Goal: Complete application form

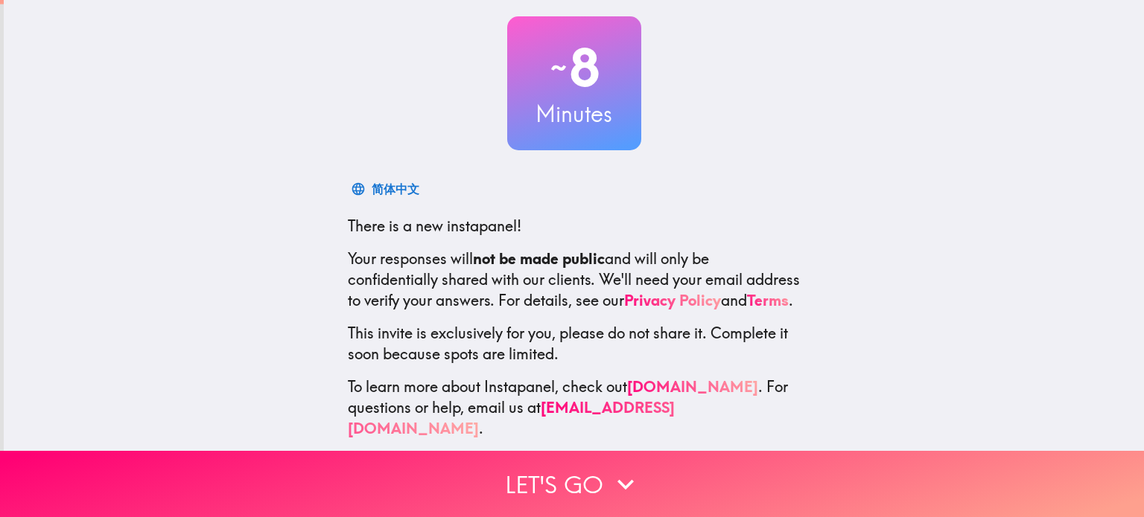
scroll to position [90, 0]
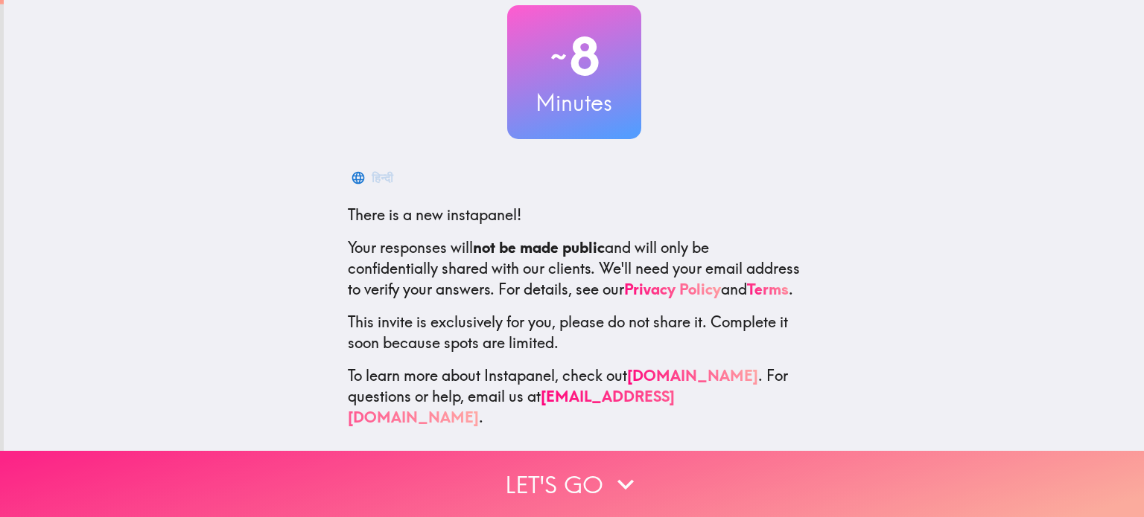
click at [564, 481] on button "Let's go" at bounding box center [572, 484] width 1144 height 66
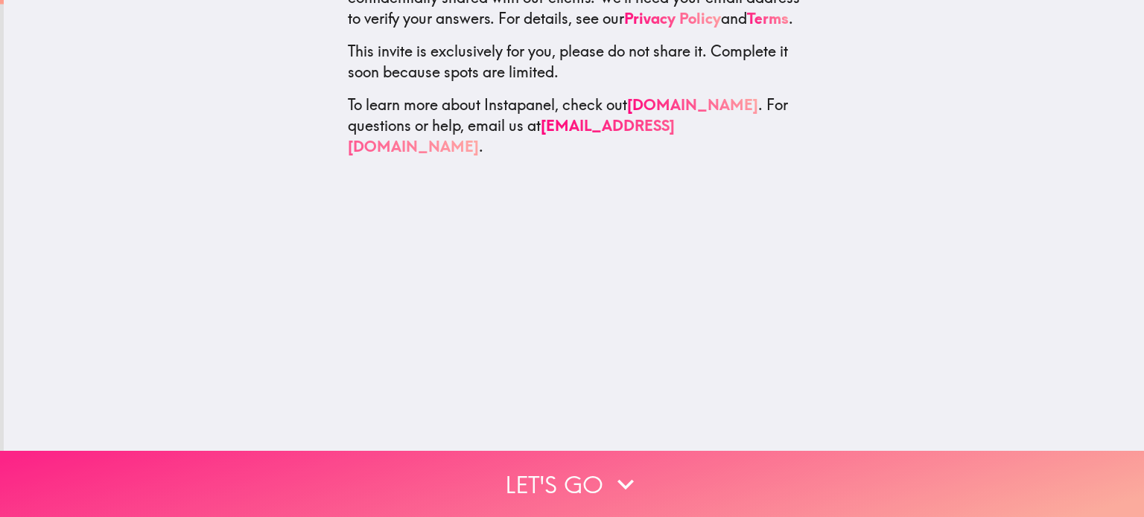
scroll to position [0, 0]
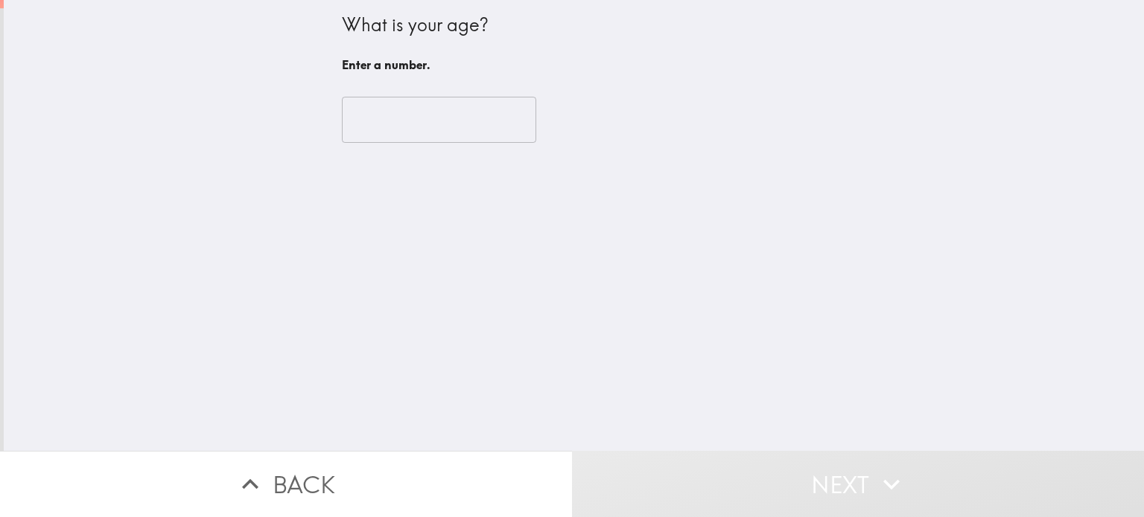
click at [463, 123] on input "number" at bounding box center [439, 120] width 194 height 46
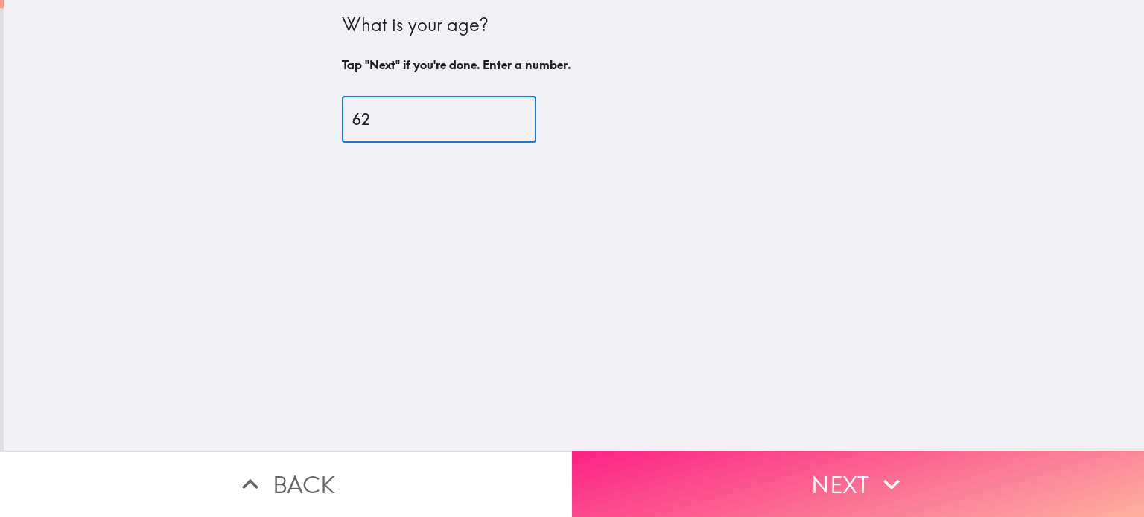
type input "62"
click at [818, 483] on button "Next" at bounding box center [858, 484] width 572 height 66
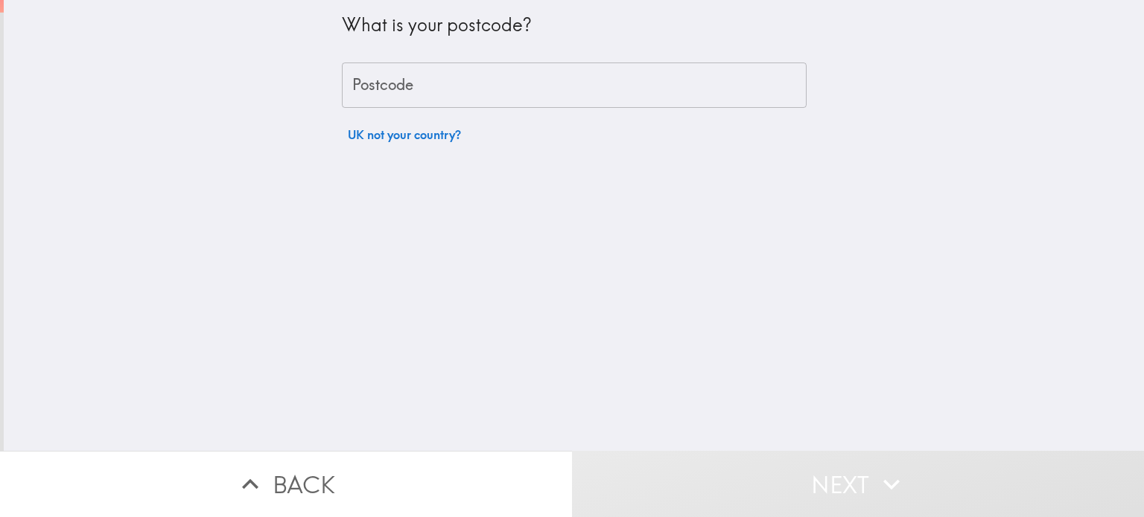
click at [436, 86] on input "Postcode" at bounding box center [574, 86] width 465 height 46
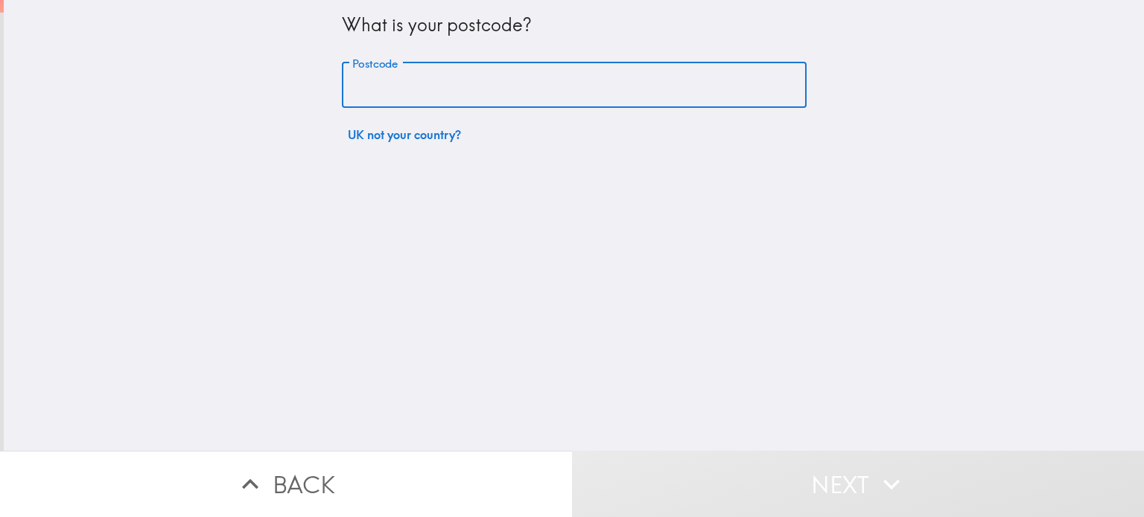
type input "EH14 5RN"
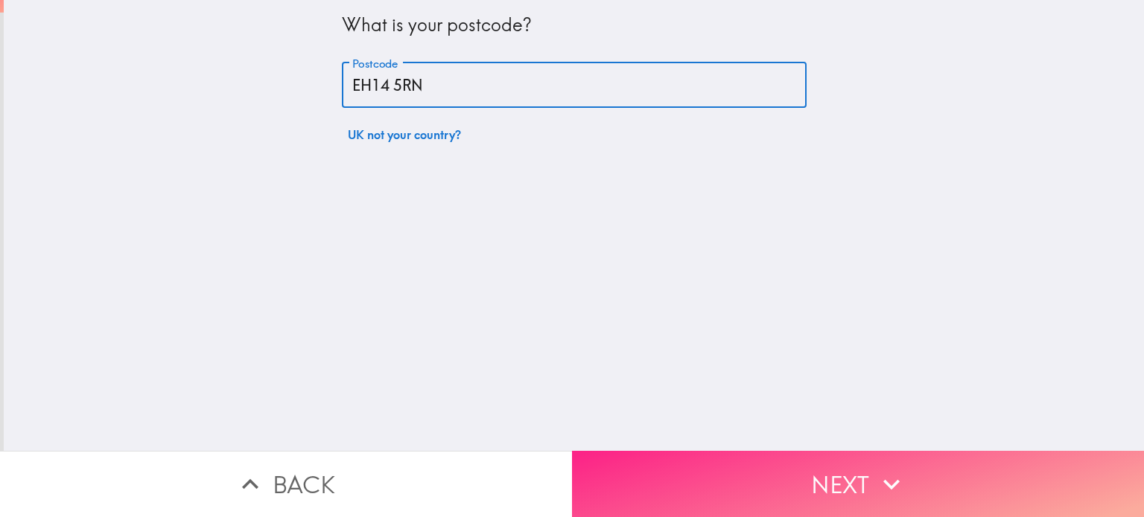
click at [763, 463] on button "Next" at bounding box center [858, 484] width 572 height 66
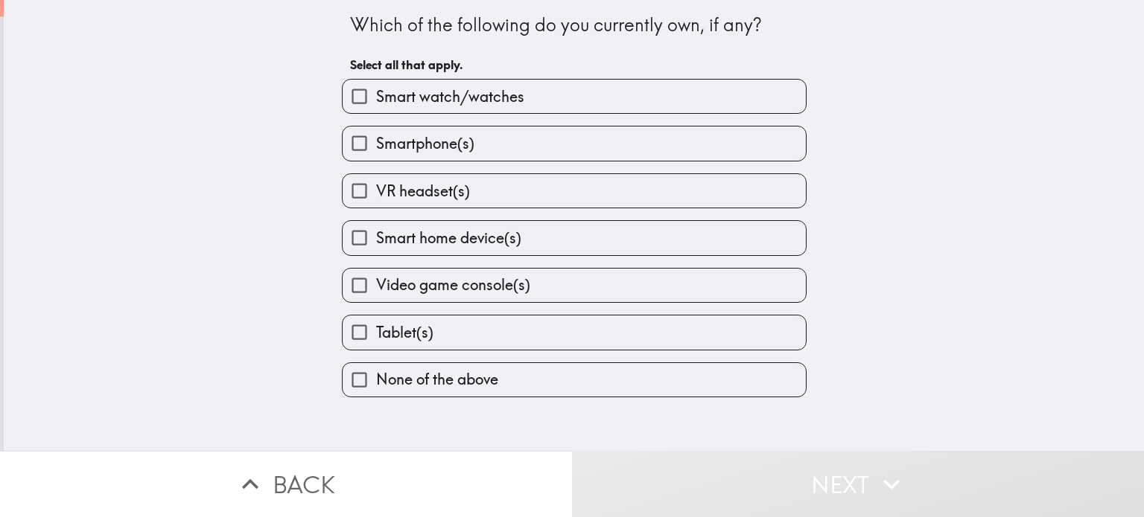
click at [512, 142] on label "Smartphone(s)" at bounding box center [574, 144] width 463 height 34
click at [376, 142] on input "Smartphone(s)" at bounding box center [360, 144] width 34 height 34
checkbox input "true"
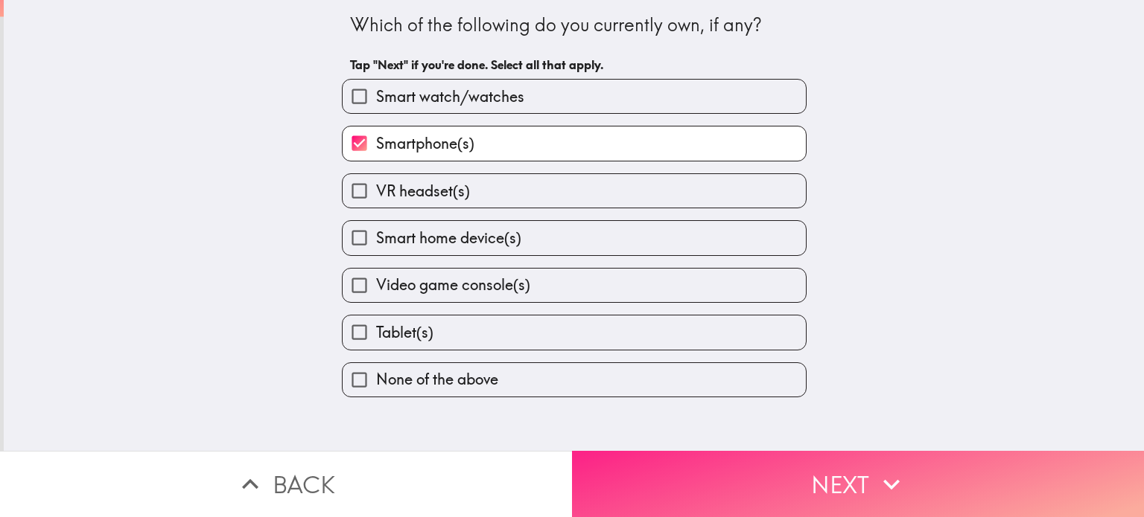
click at [684, 462] on button "Next" at bounding box center [858, 484] width 572 height 66
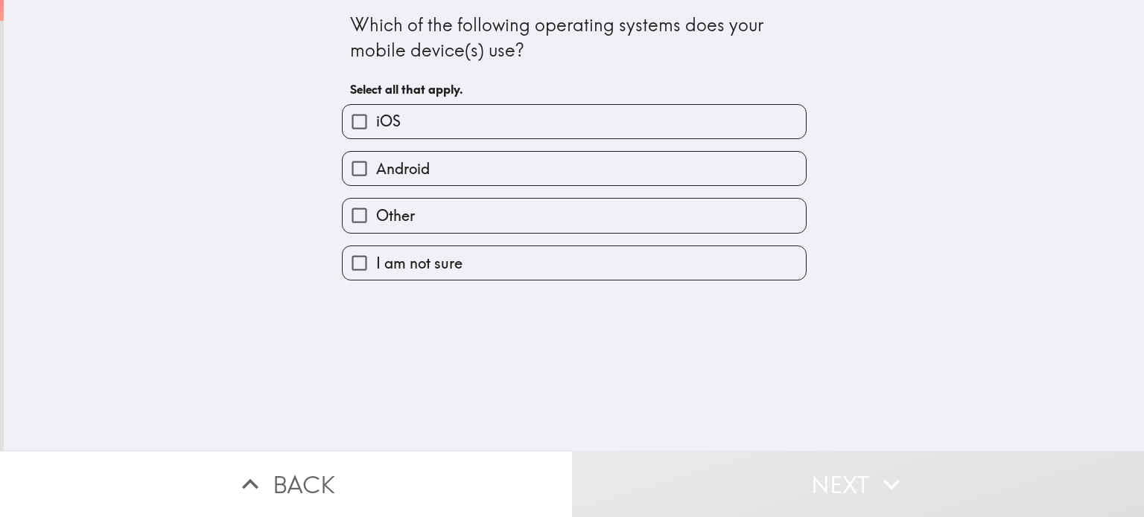
click at [486, 172] on label "Android" at bounding box center [574, 169] width 463 height 34
click at [376, 172] on input "Android" at bounding box center [360, 169] width 34 height 34
checkbox input "true"
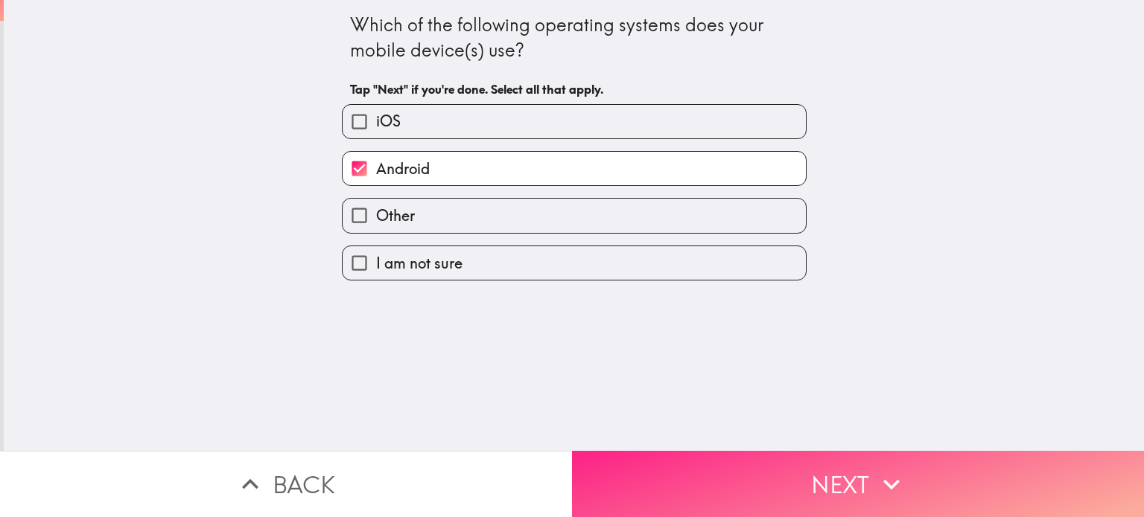
click at [732, 456] on button "Next" at bounding box center [858, 484] width 572 height 66
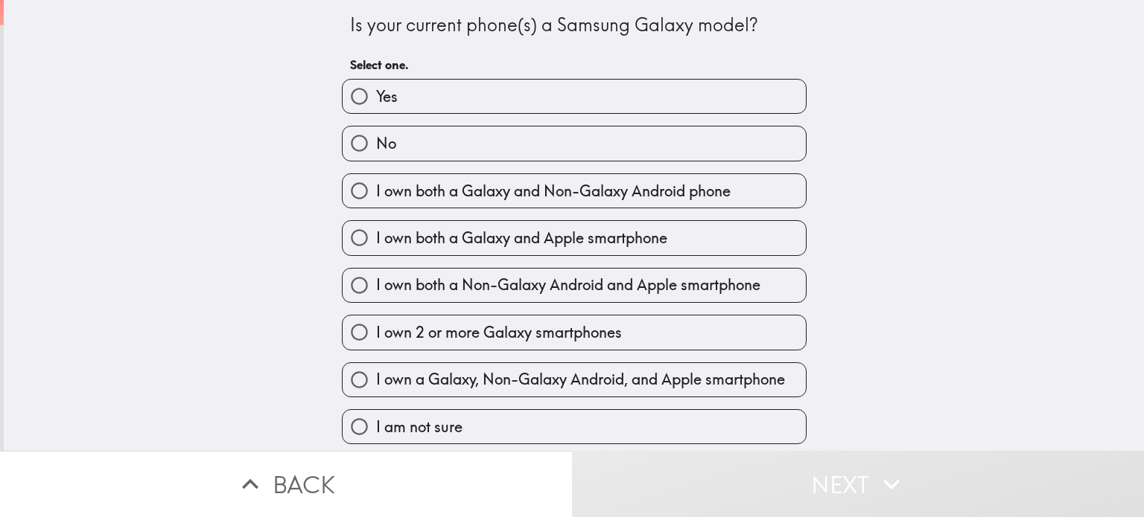
click at [453, 92] on label "Yes" at bounding box center [574, 97] width 463 height 34
click at [376, 92] on input "Yes" at bounding box center [360, 97] width 34 height 34
radio input "true"
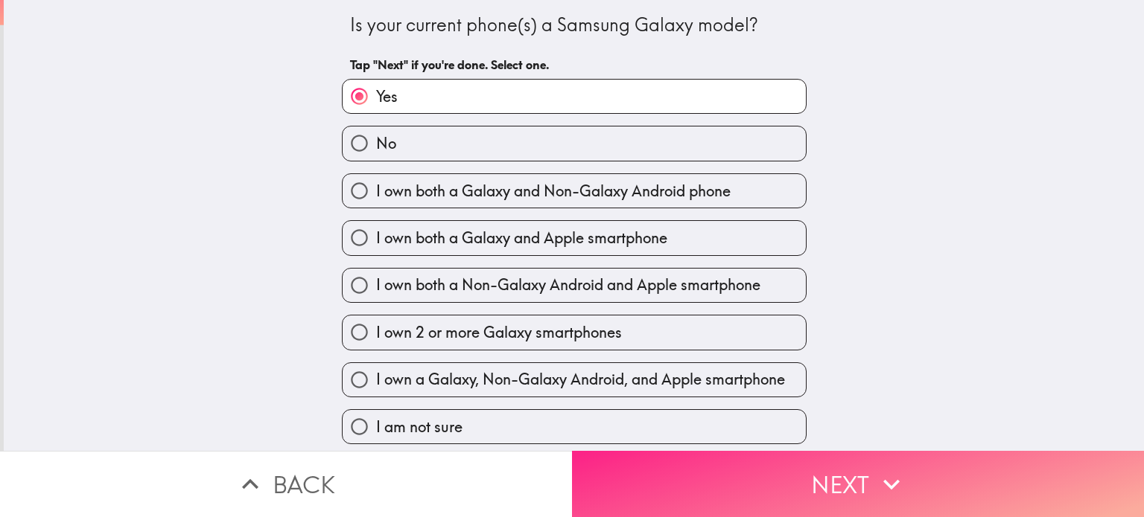
click at [813, 480] on button "Next" at bounding box center [858, 484] width 572 height 66
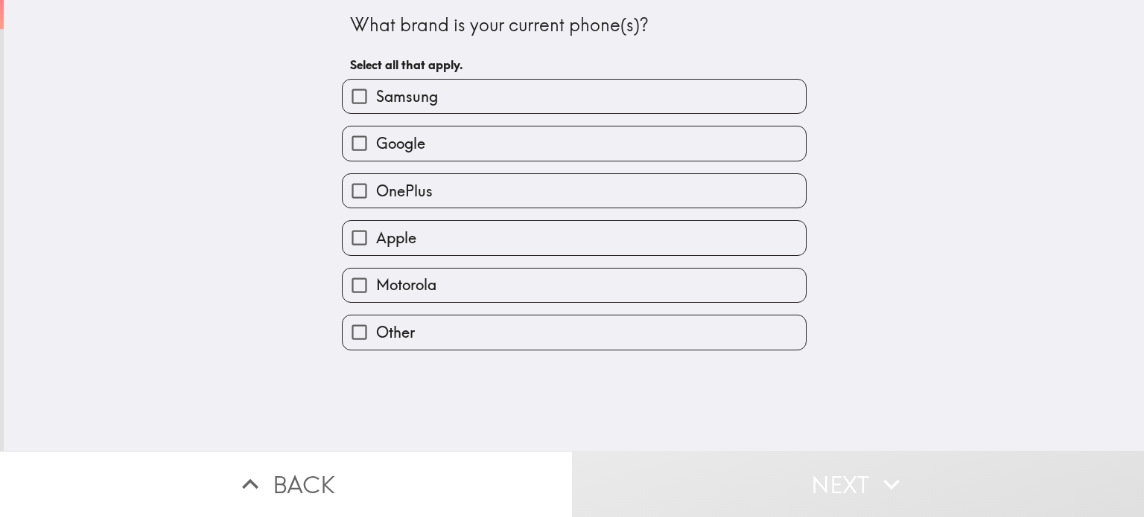
click at [500, 97] on label "Samsung" at bounding box center [574, 97] width 463 height 34
click at [376, 97] on input "Samsung" at bounding box center [360, 97] width 34 height 34
checkbox input "true"
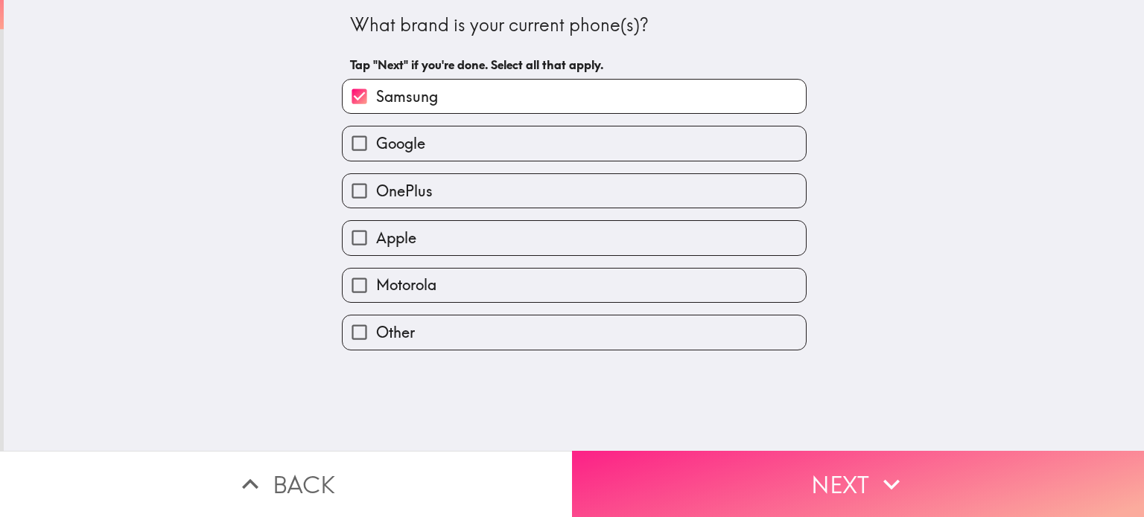
click at [796, 488] on button "Next" at bounding box center [858, 484] width 572 height 66
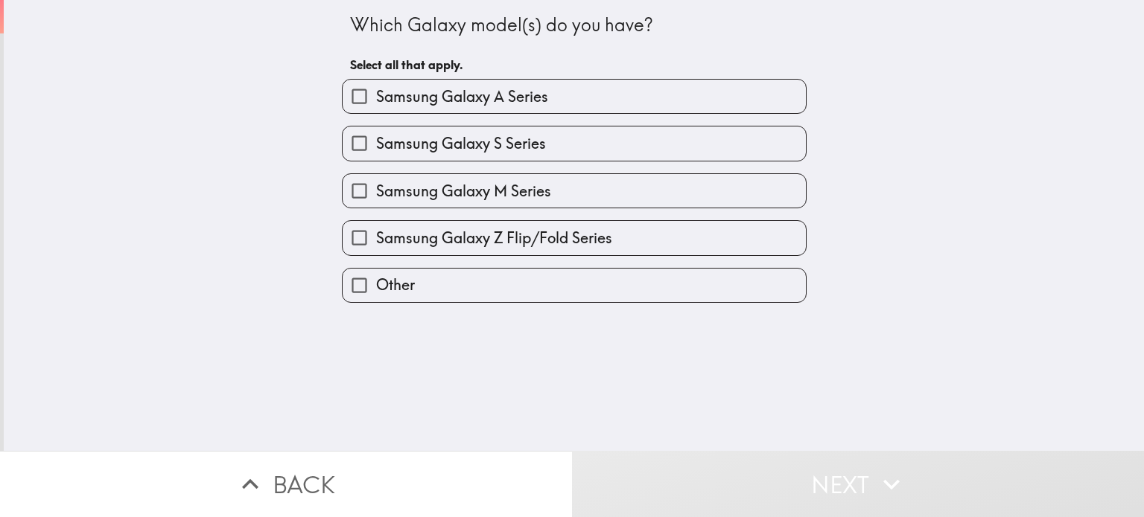
click at [479, 98] on span "Samsung Galaxy A Series" at bounding box center [462, 96] width 172 height 21
click at [376, 98] on input "Samsung Galaxy A Series" at bounding box center [360, 97] width 34 height 34
checkbox input "true"
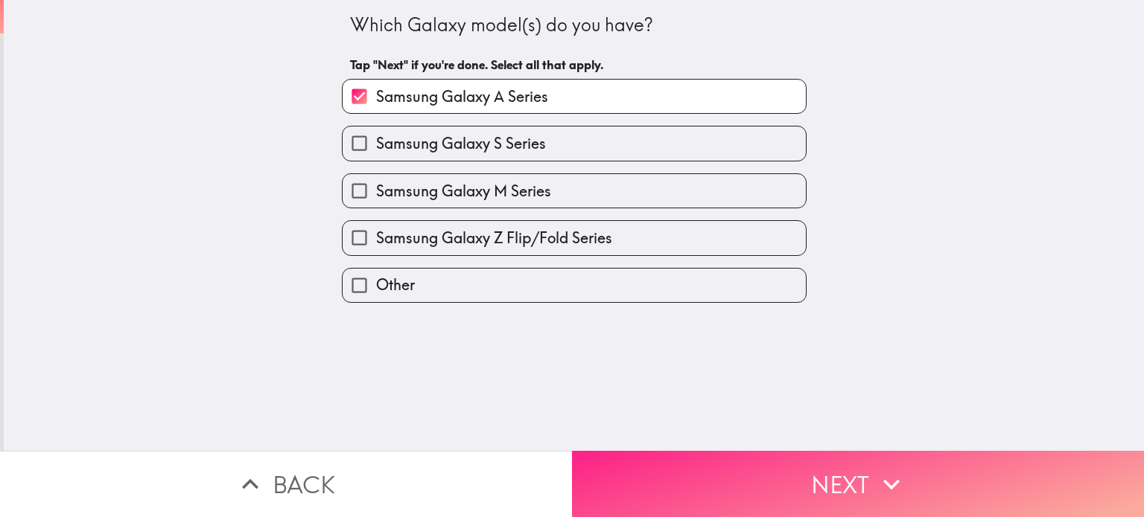
click at [809, 480] on button "Next" at bounding box center [858, 484] width 572 height 66
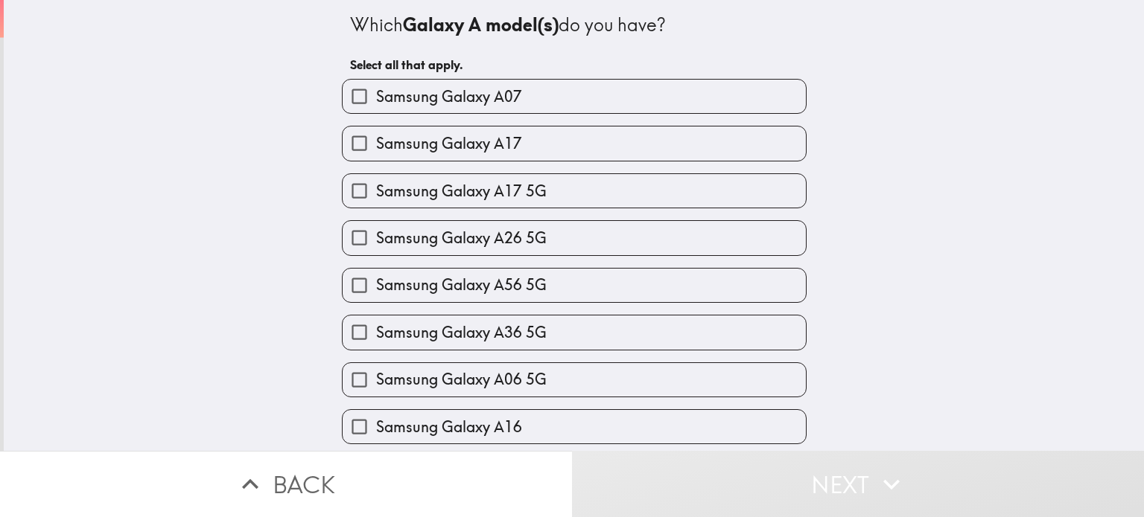
click at [728, 415] on label "Samsung Galaxy A16" at bounding box center [574, 427] width 463 height 34
click at [376, 415] on input "Samsung Galaxy A16" at bounding box center [360, 427] width 34 height 34
checkbox input "true"
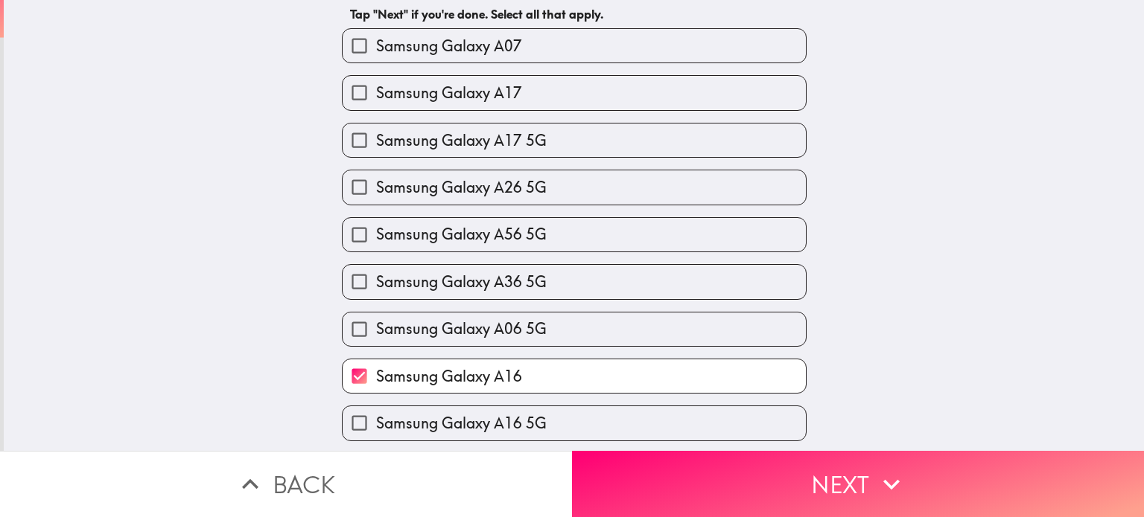
scroll to position [80, 0]
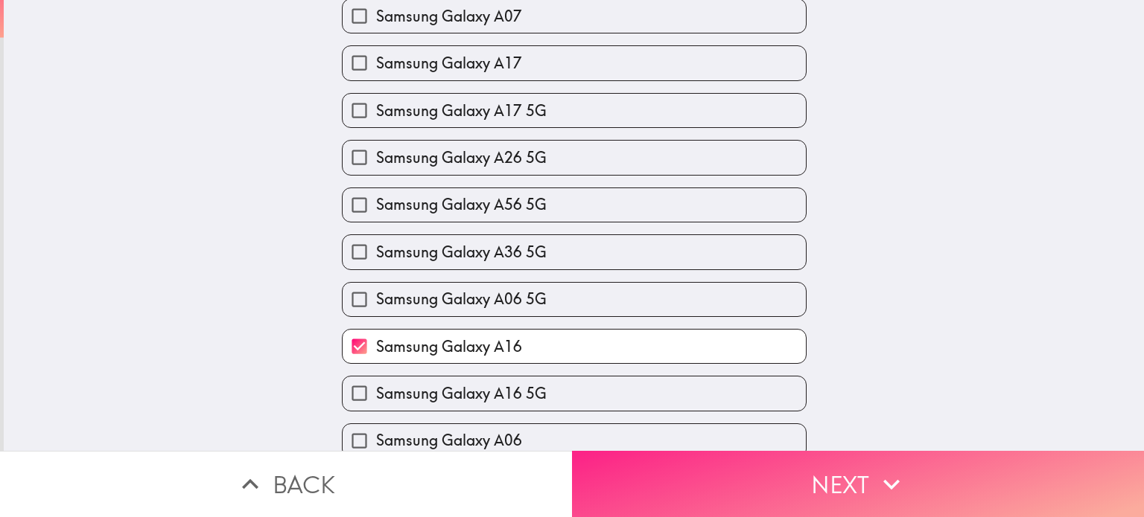
click at [771, 474] on button "Next" at bounding box center [858, 484] width 572 height 66
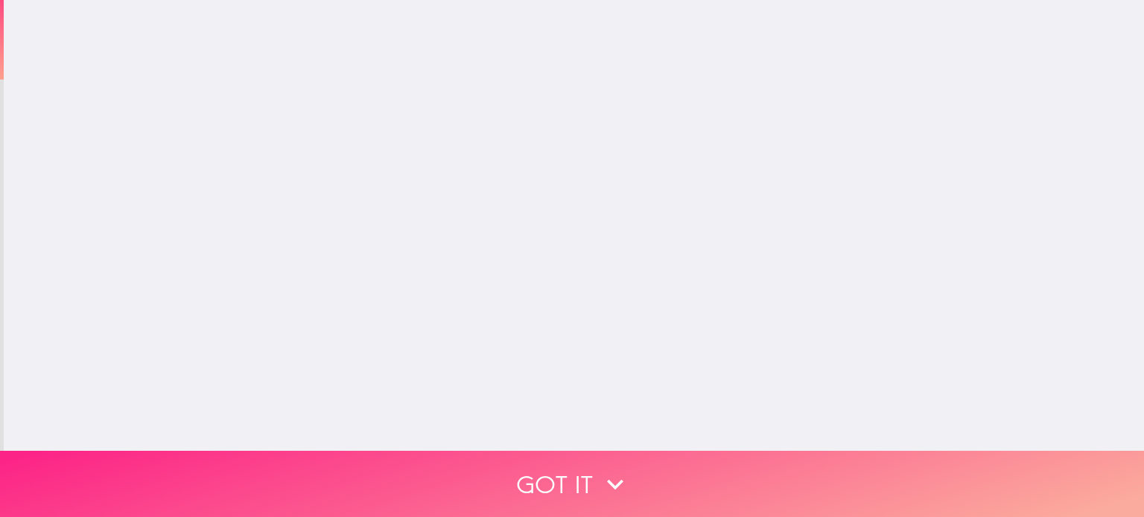
scroll to position [0, 0]
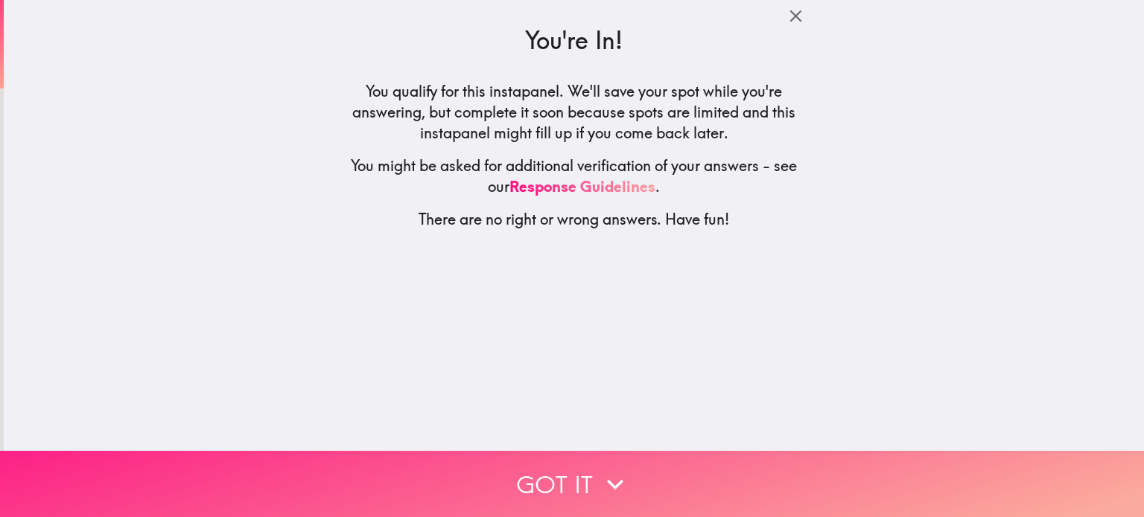
click at [614, 489] on icon "button" at bounding box center [615, 484] width 33 height 33
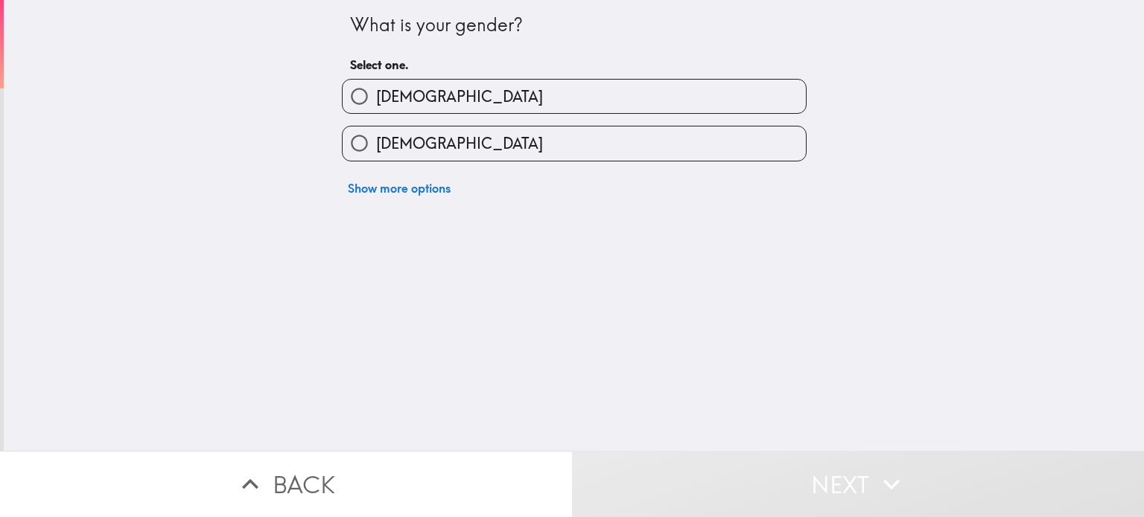
click at [497, 101] on label "[DEMOGRAPHIC_DATA]" at bounding box center [574, 97] width 463 height 34
click at [376, 101] on input "[DEMOGRAPHIC_DATA]" at bounding box center [360, 97] width 34 height 34
radio input "true"
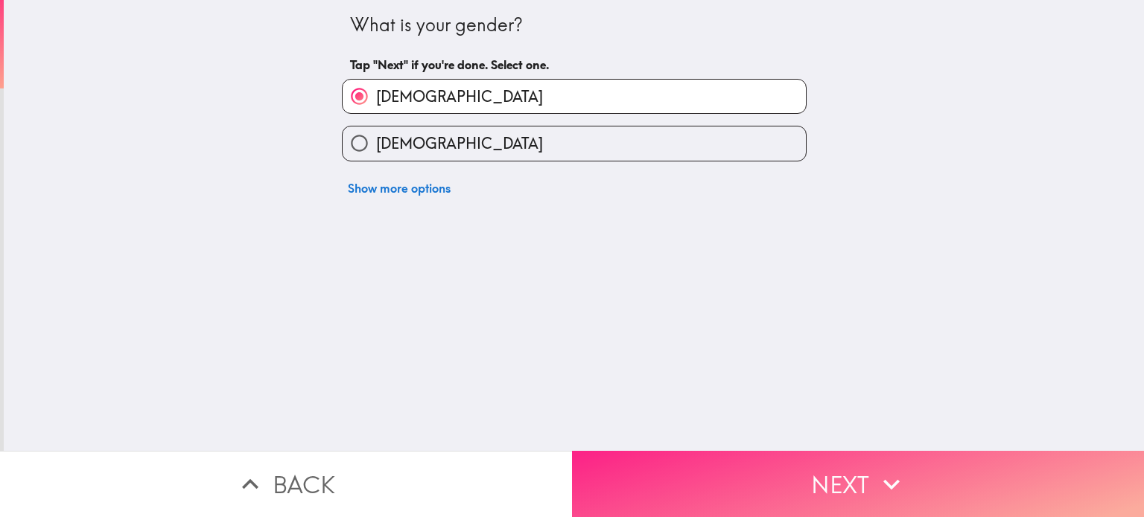
click at [764, 469] on button "Next" at bounding box center [858, 484] width 572 height 66
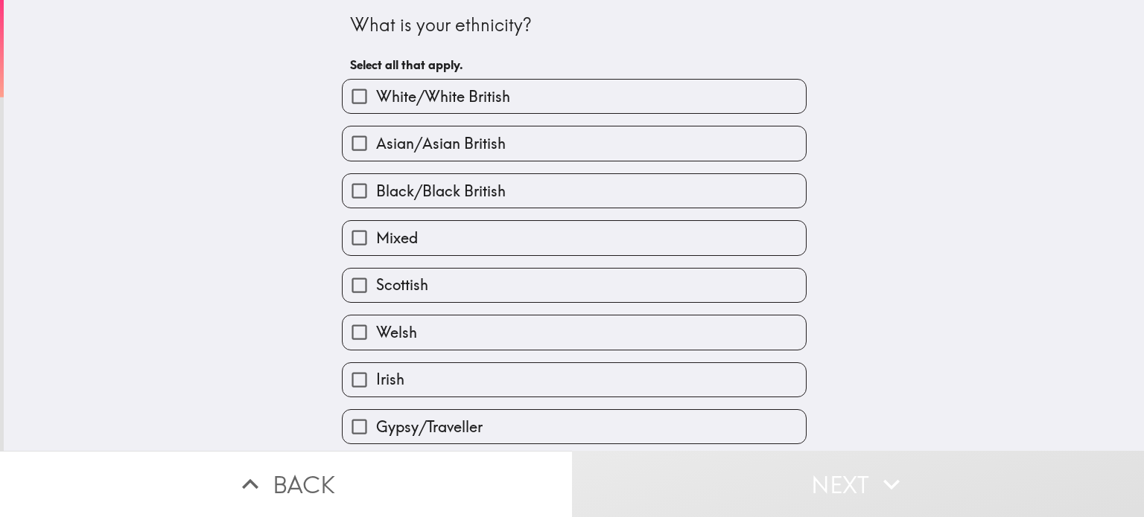
click at [468, 98] on span "White/White British" at bounding box center [443, 96] width 134 height 21
click at [376, 98] on input "White/White British" at bounding box center [360, 97] width 34 height 34
checkbox input "true"
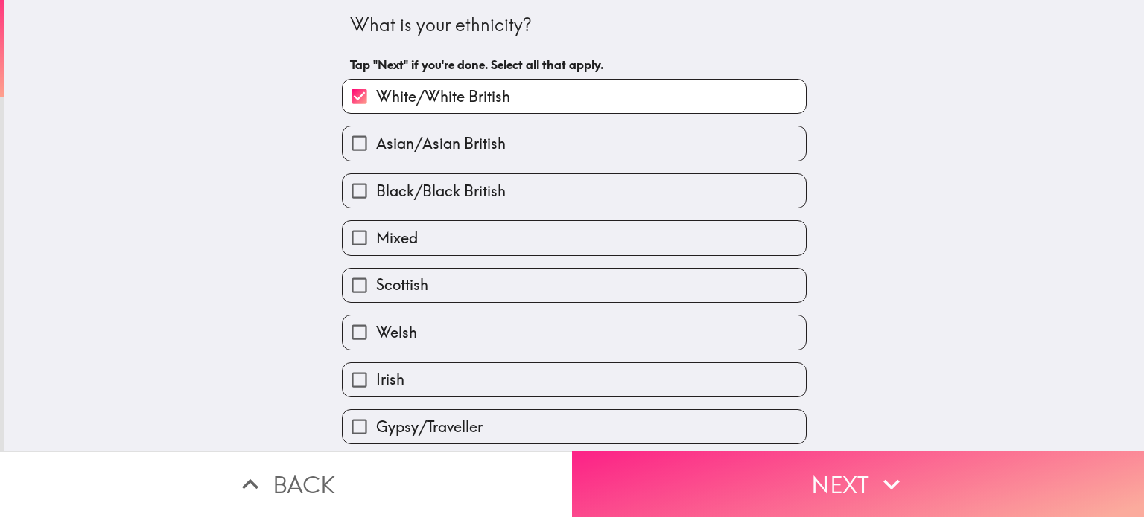
click at [772, 459] on button "Next" at bounding box center [858, 484] width 572 height 66
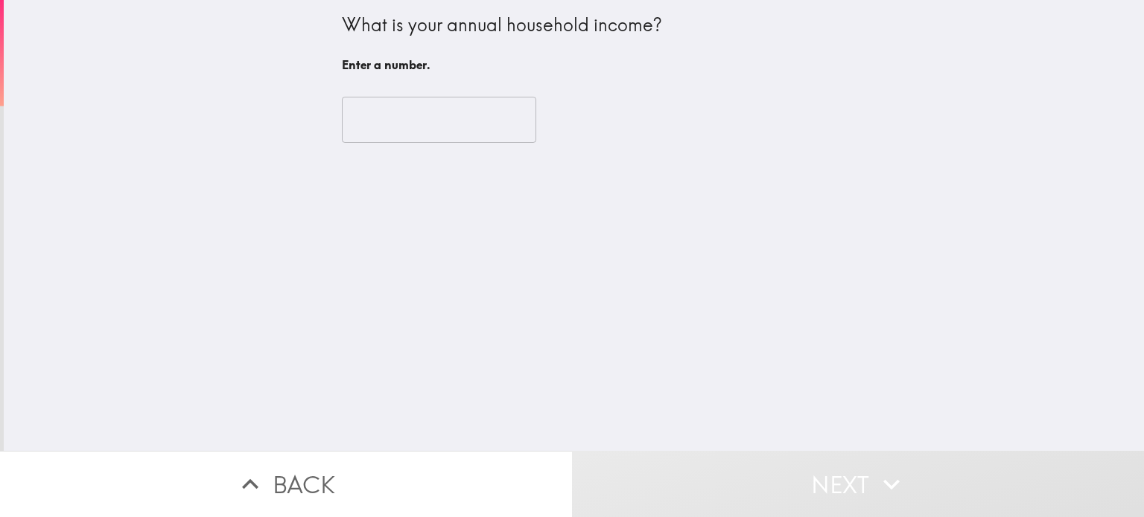
click at [429, 126] on input "number" at bounding box center [439, 120] width 194 height 46
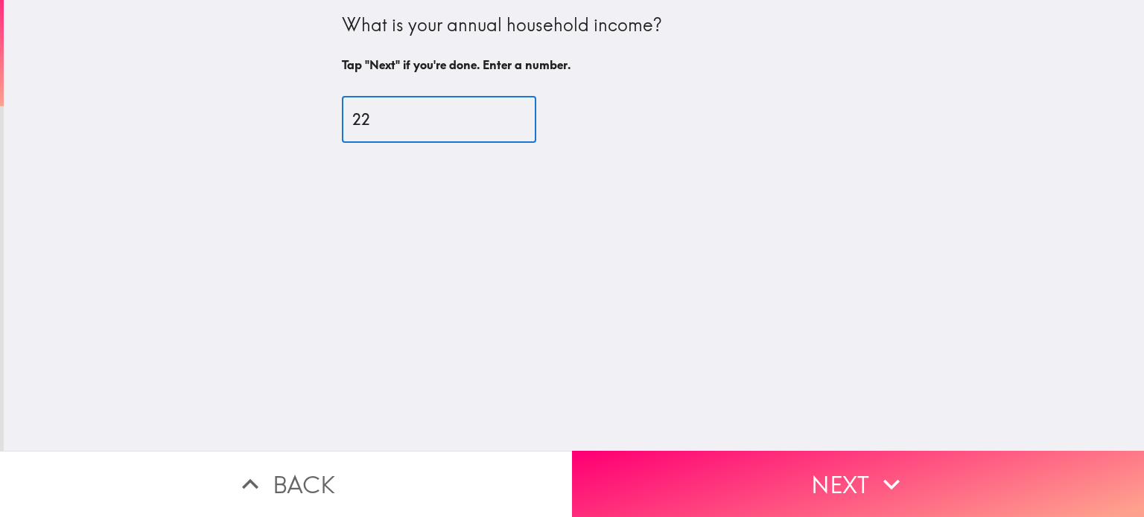
type input "2"
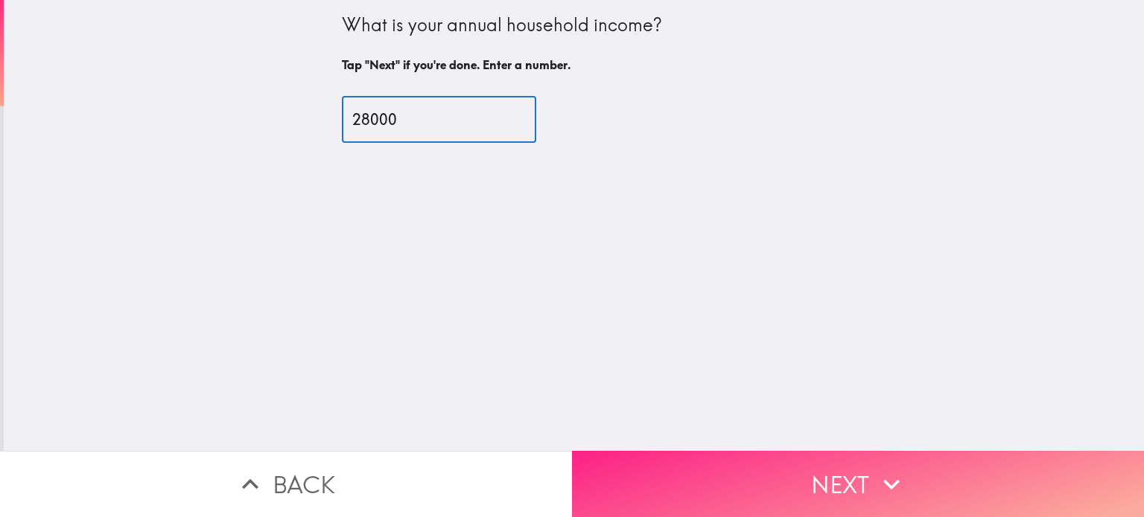
type input "28000"
click at [756, 465] on button "Next" at bounding box center [858, 484] width 572 height 66
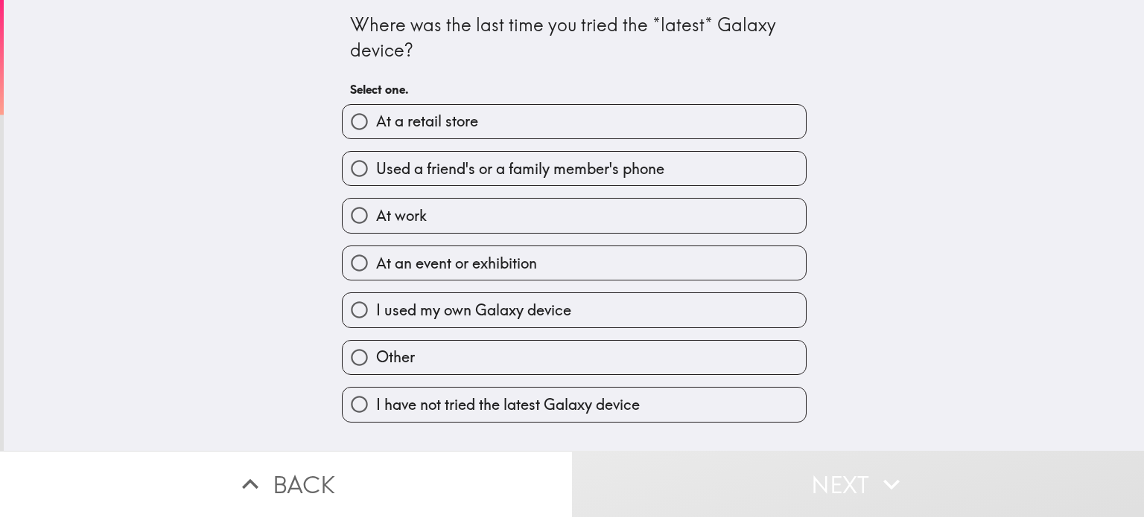
click at [659, 402] on label "I have not tried the latest Galaxy device" at bounding box center [574, 405] width 463 height 34
click at [376, 402] on input "I have not tried the latest Galaxy device" at bounding box center [360, 405] width 34 height 34
radio input "true"
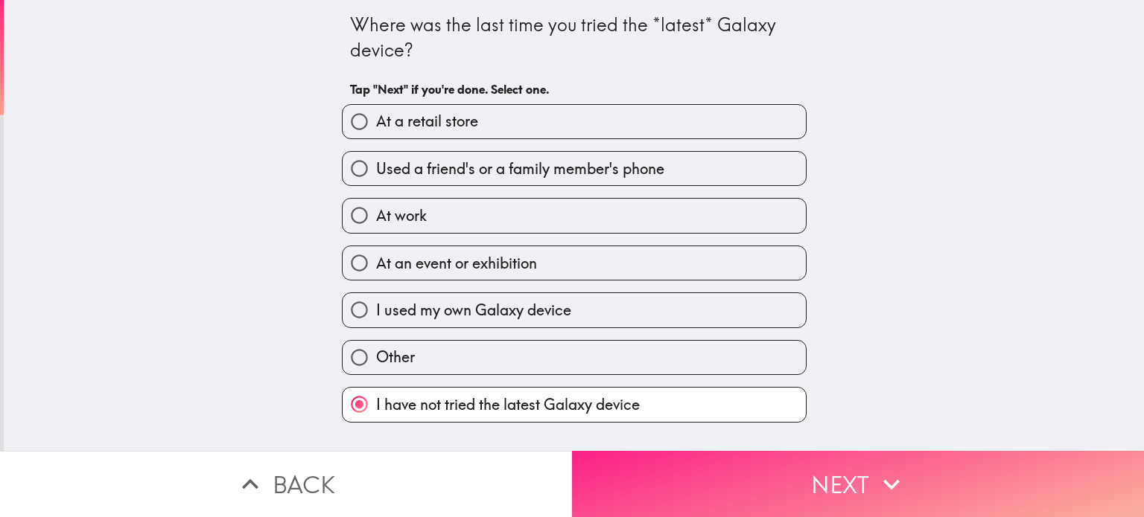
click at [701, 469] on button "Next" at bounding box center [858, 484] width 572 height 66
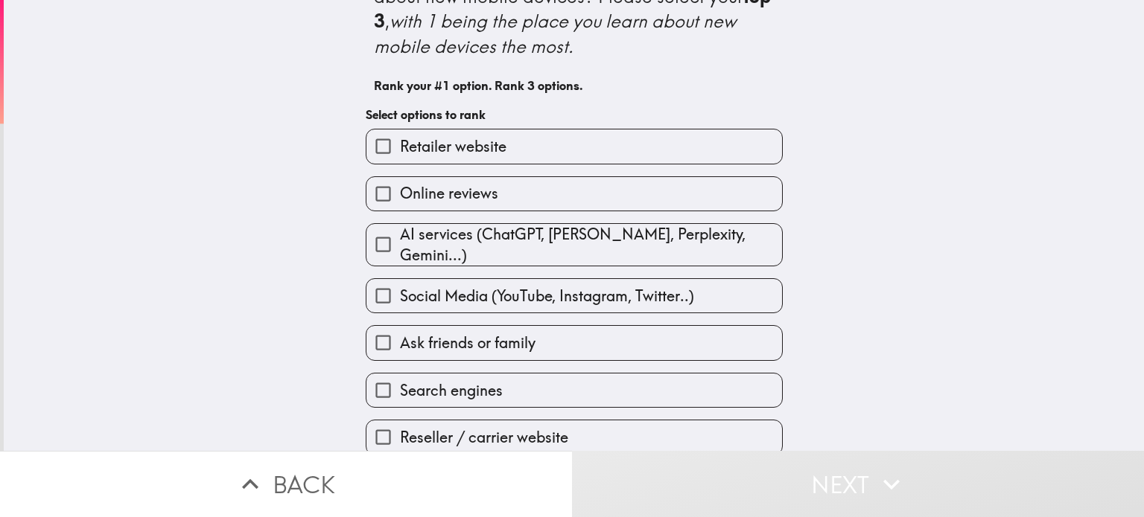
scroll to position [55, 0]
click at [570, 138] on label "Retailer website" at bounding box center [573, 145] width 415 height 34
click at [400, 138] on input "Retailer website" at bounding box center [383, 145] width 34 height 34
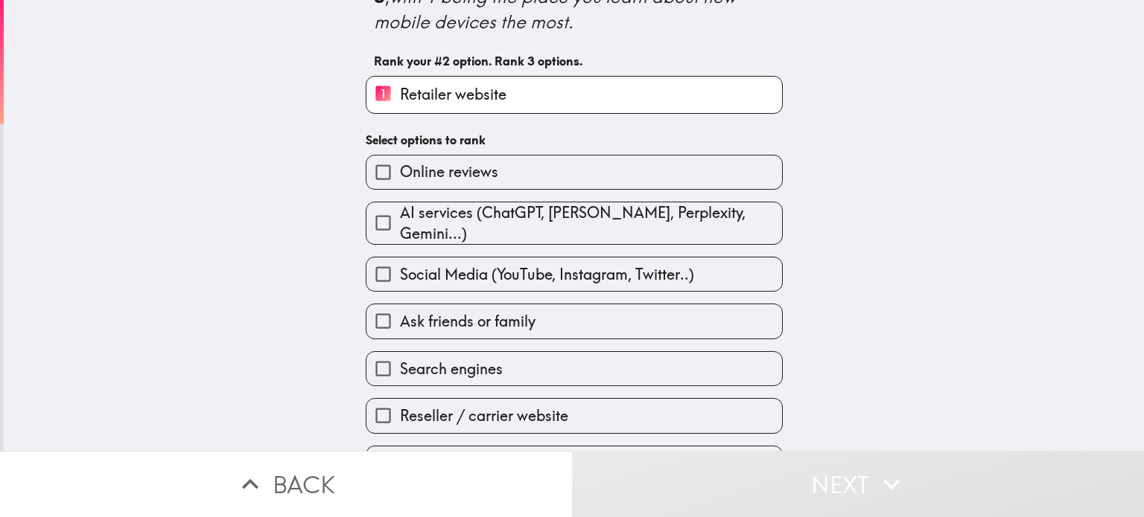
scroll to position [80, 0]
click at [616, 351] on label "Search engines" at bounding box center [573, 368] width 415 height 34
click at [400, 351] on input "Search engines" at bounding box center [383, 368] width 34 height 34
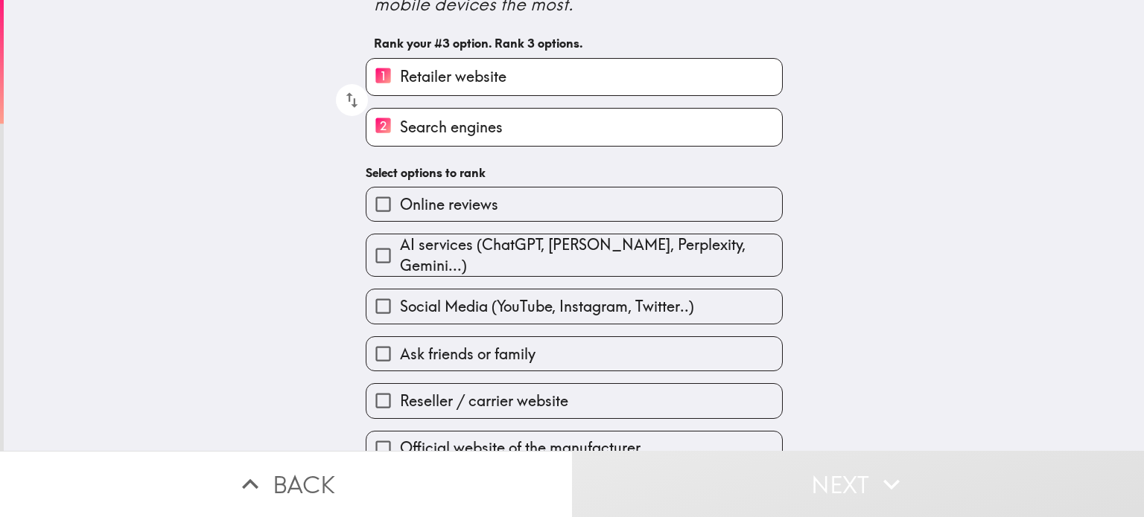
scroll to position [101, 0]
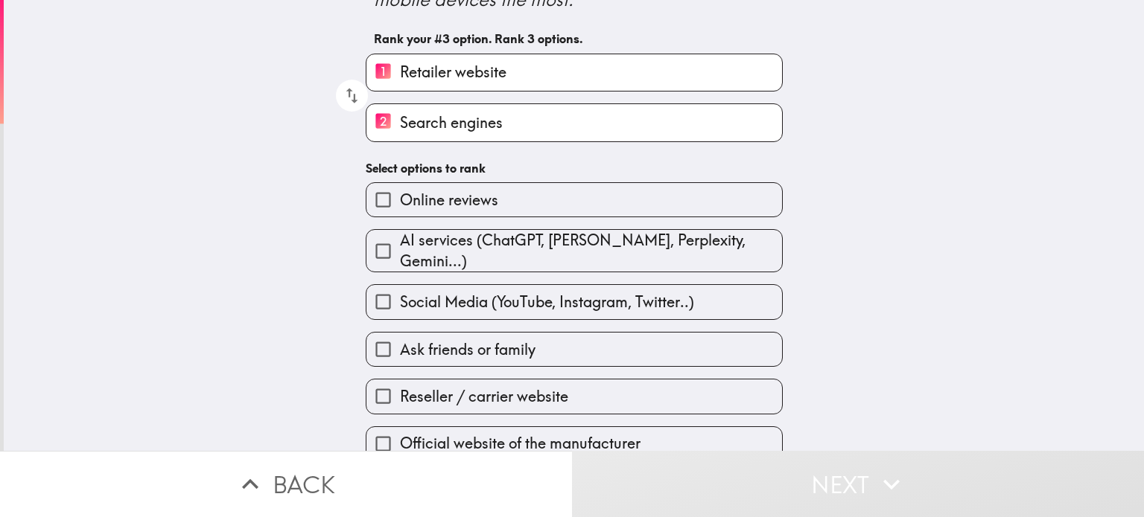
click at [563, 292] on span "Social Media (YouTube, Instagram, Twitter..)" at bounding box center [547, 302] width 294 height 21
click at [400, 285] on input "Social Media (YouTube, Instagram, Twitter..)" at bounding box center [383, 302] width 34 height 34
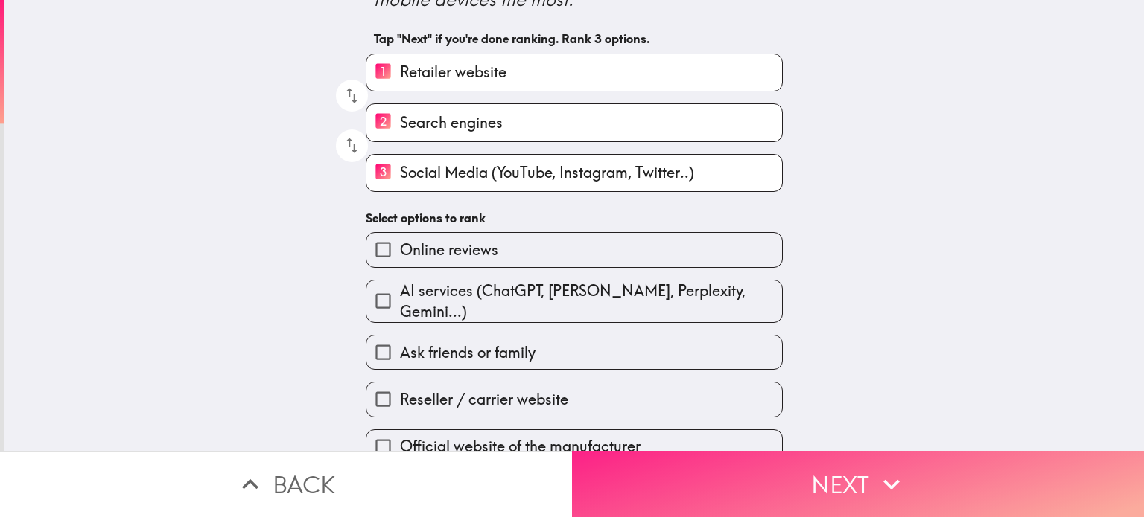
click at [728, 465] on button "Next" at bounding box center [858, 484] width 572 height 66
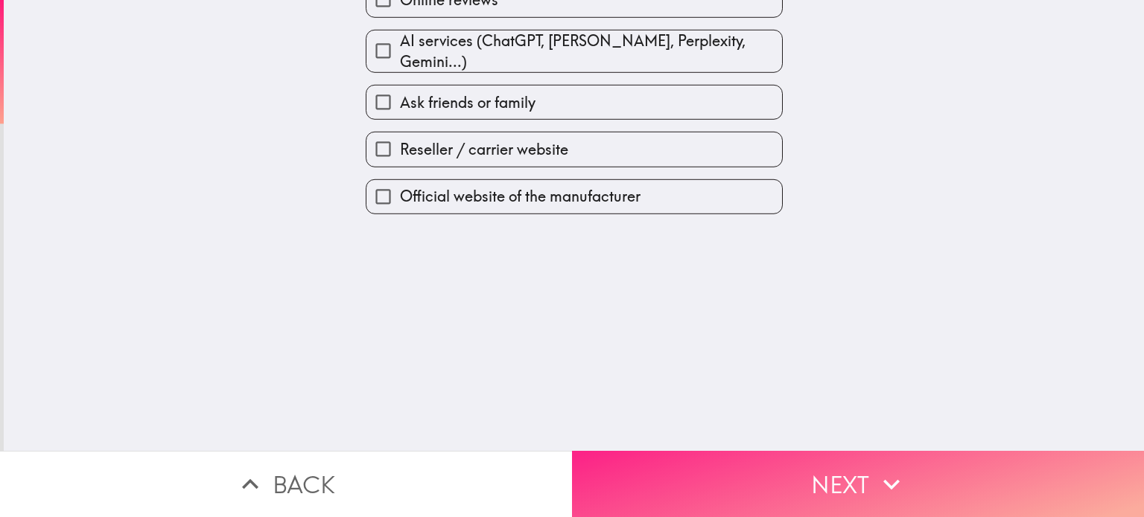
scroll to position [0, 0]
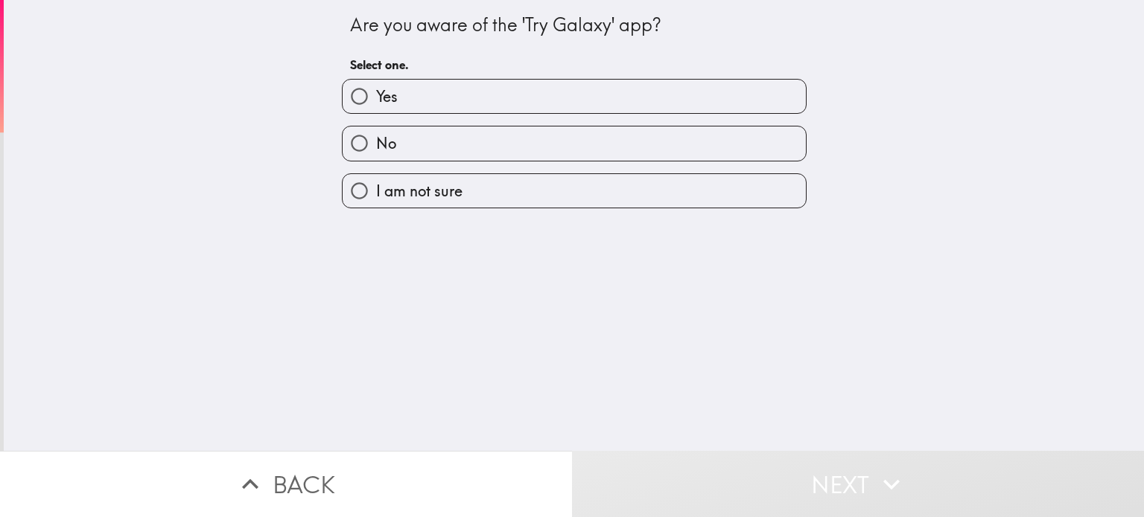
click at [549, 147] on label "No" at bounding box center [574, 144] width 463 height 34
click at [376, 147] on input "No" at bounding box center [360, 144] width 34 height 34
radio input "true"
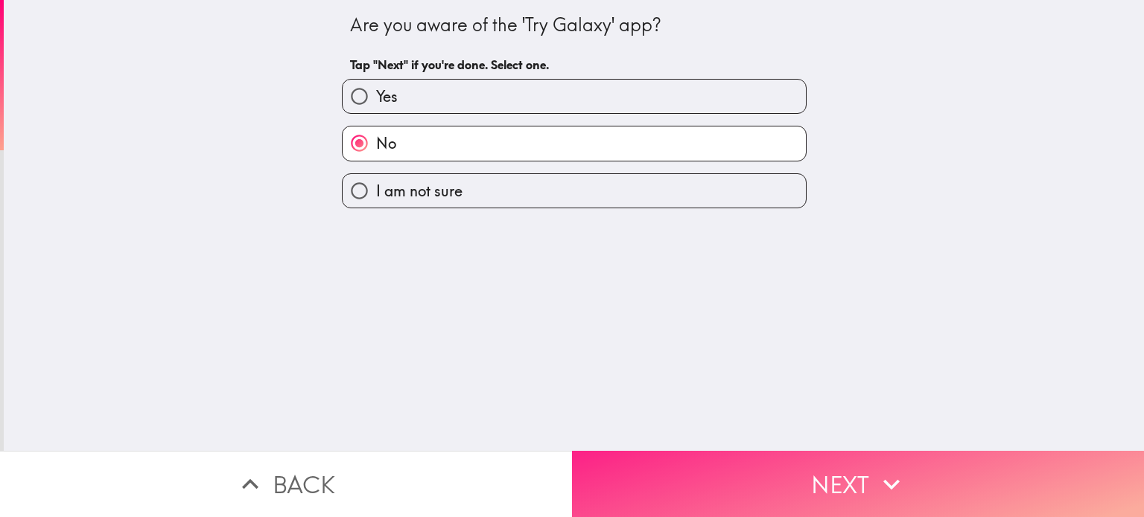
click at [778, 470] on button "Next" at bounding box center [858, 484] width 572 height 66
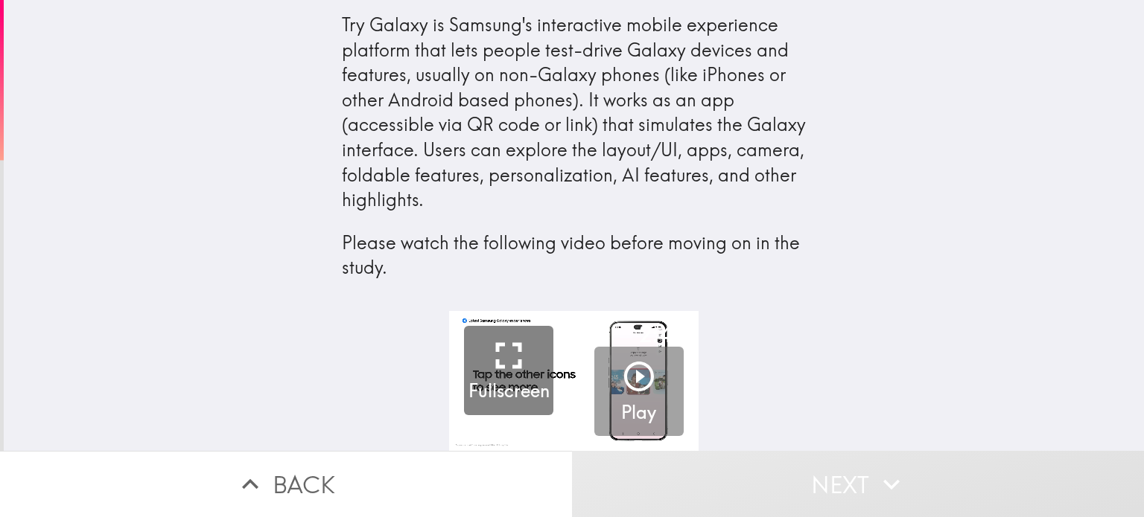
click at [632, 375] on icon "button" at bounding box center [639, 377] width 36 height 36
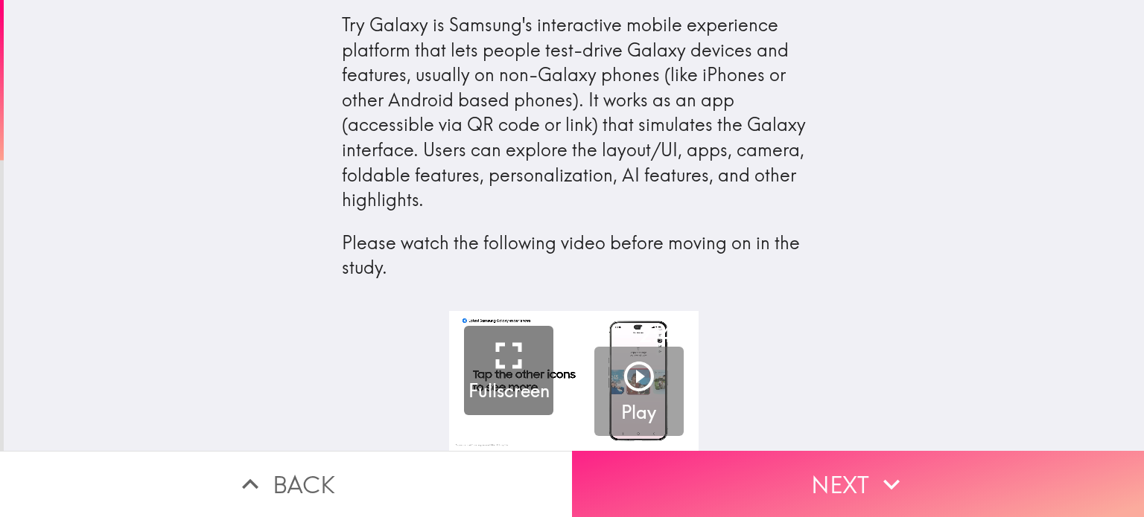
click at [819, 479] on button "Next" at bounding box center [858, 484] width 572 height 66
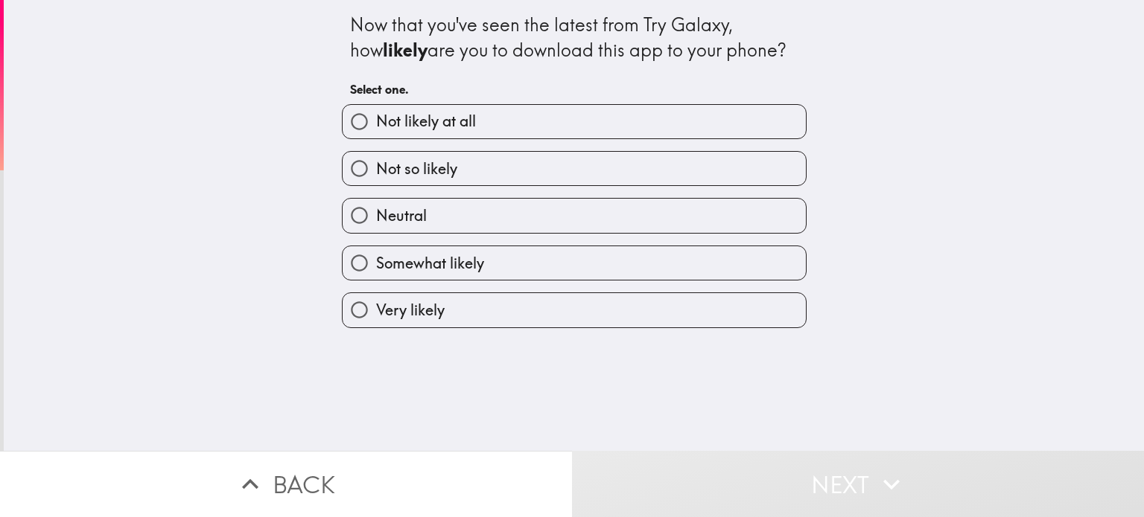
click at [652, 211] on label "Neutral" at bounding box center [574, 216] width 463 height 34
click at [376, 211] on input "Neutral" at bounding box center [360, 216] width 34 height 34
radio input "true"
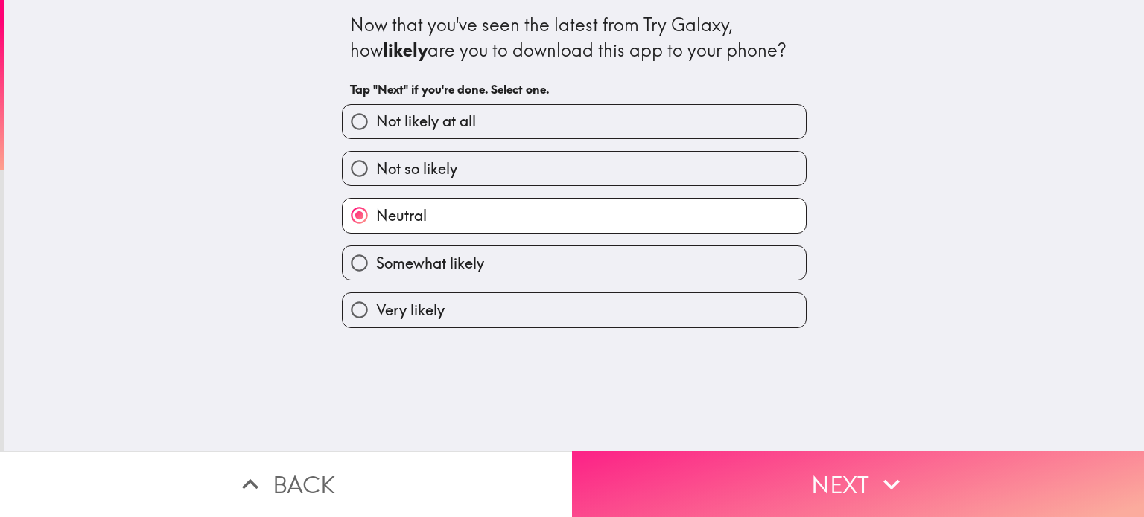
click at [812, 477] on button "Next" at bounding box center [858, 484] width 572 height 66
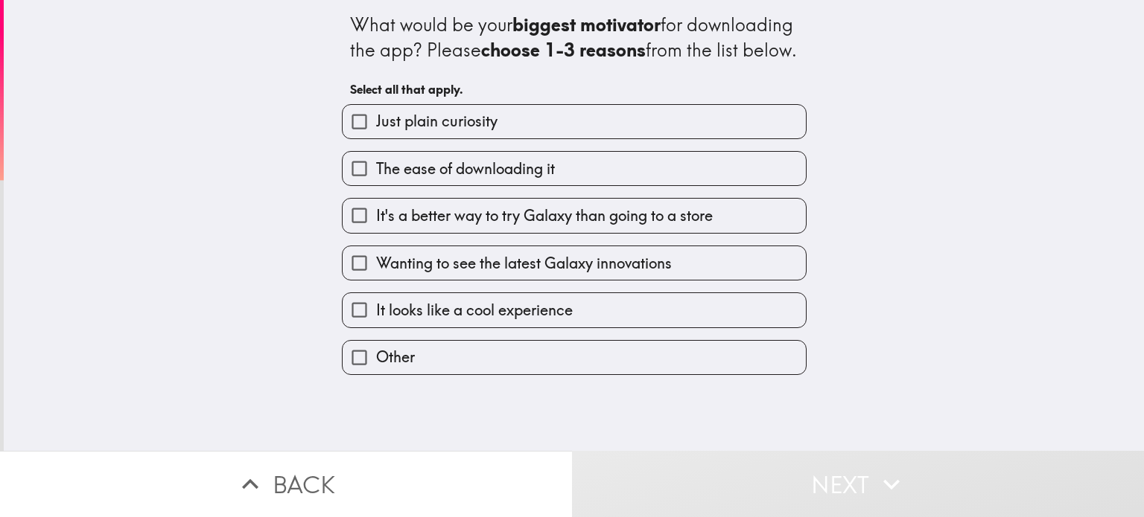
click at [569, 138] on label "Just plain curiosity" at bounding box center [574, 122] width 463 height 34
click at [376, 138] on input "Just plain curiosity" at bounding box center [360, 122] width 34 height 34
checkbox input "true"
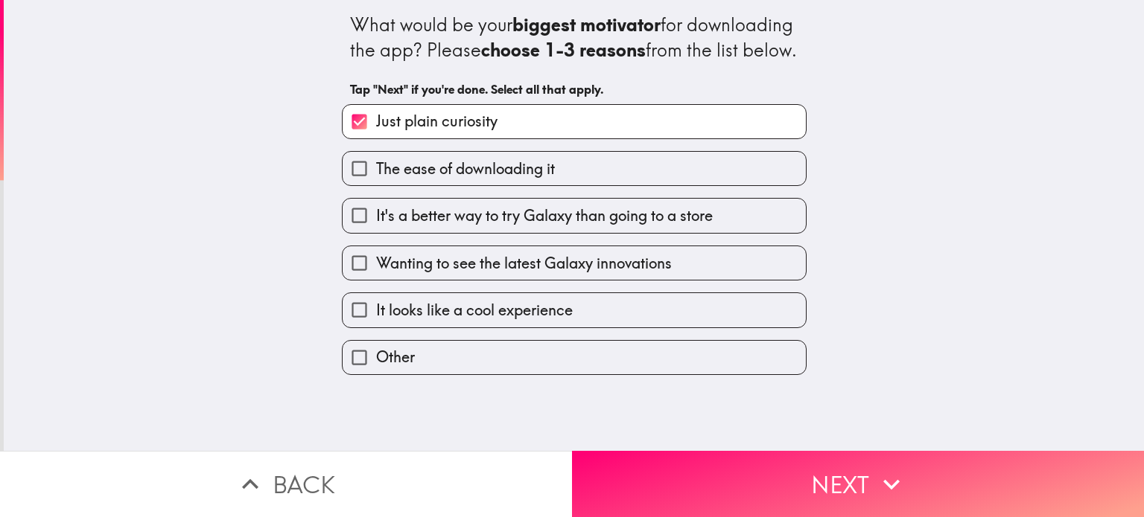
click at [566, 226] on span "It's a better way to try Galaxy than going to a store" at bounding box center [544, 216] width 337 height 21
click at [376, 232] on input "It's a better way to try Galaxy than going to a store" at bounding box center [360, 216] width 34 height 34
checkbox input "true"
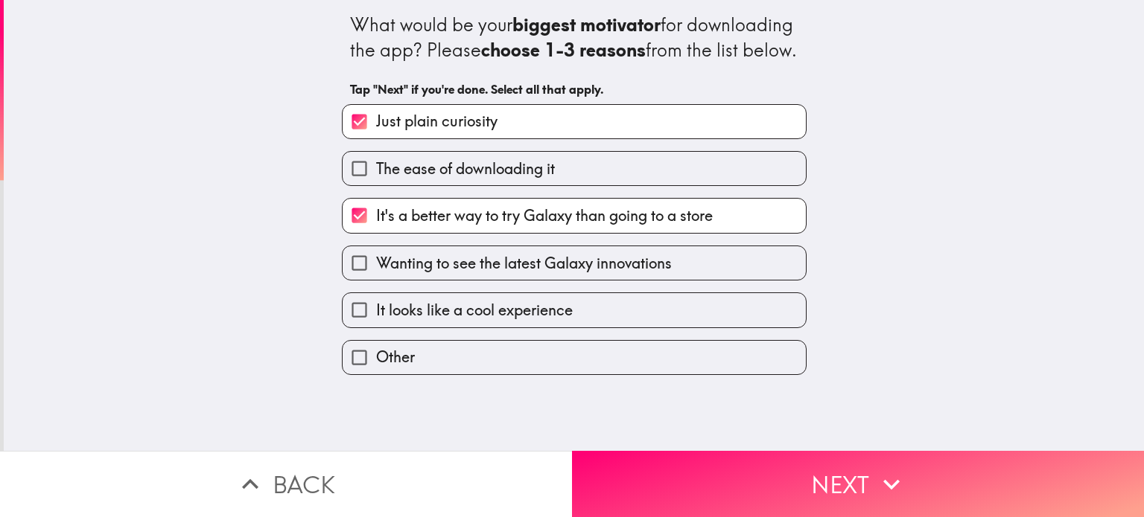
click at [566, 274] on span "Wanting to see the latest Galaxy innovations" at bounding box center [524, 263] width 296 height 21
click at [376, 280] on input "Wanting to see the latest Galaxy innovations" at bounding box center [360, 263] width 34 height 34
checkbox input "true"
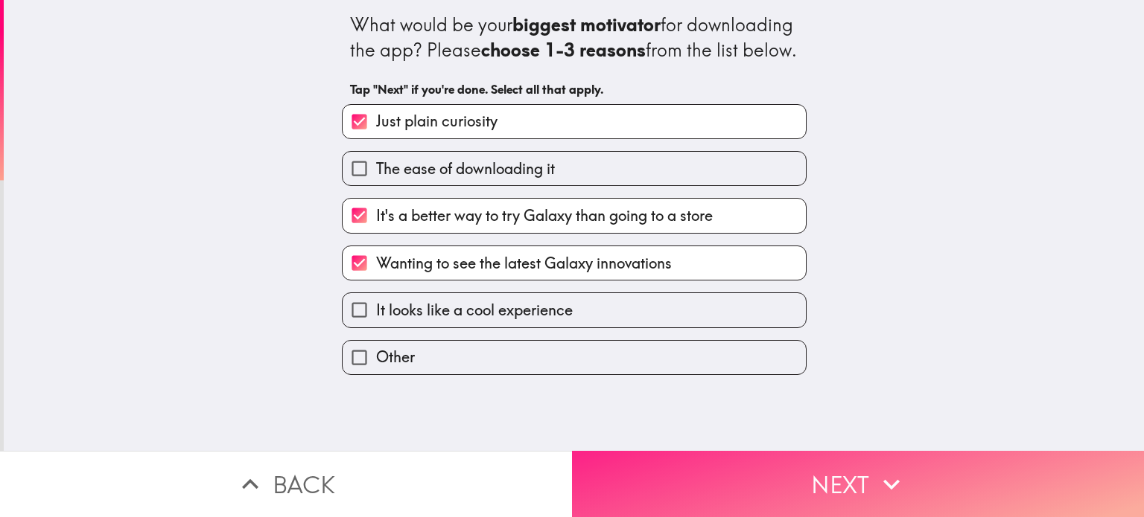
click at [740, 470] on button "Next" at bounding box center [858, 484] width 572 height 66
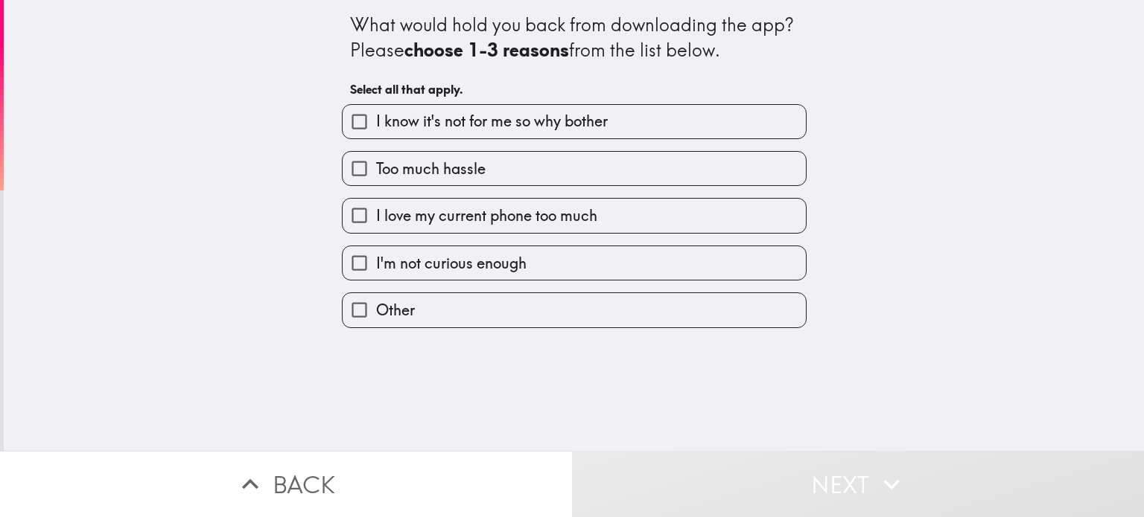
click at [561, 213] on span "I love my current phone too much" at bounding box center [486, 216] width 221 height 21
click at [376, 213] on input "I love my current phone too much" at bounding box center [360, 216] width 34 height 34
checkbox input "true"
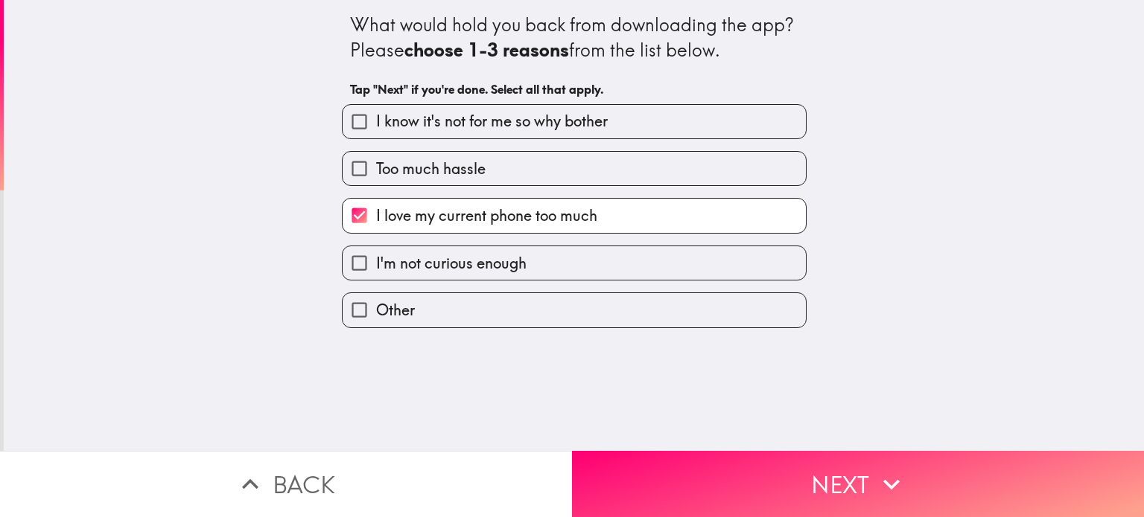
click at [564, 267] on label "I'm not curious enough" at bounding box center [574, 263] width 463 height 34
click at [376, 267] on input "I'm not curious enough" at bounding box center [360, 263] width 34 height 34
checkbox input "true"
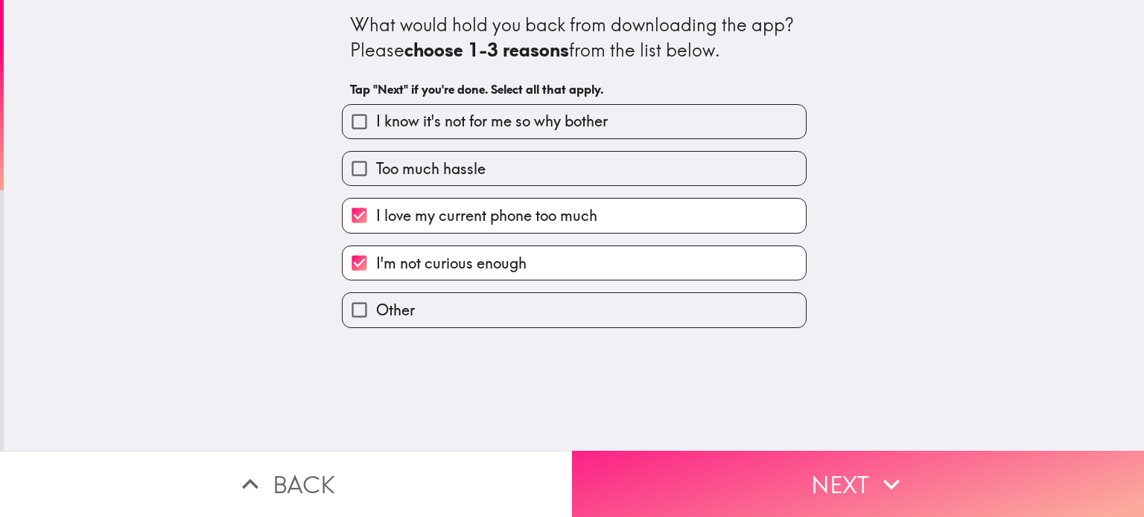
click at [687, 464] on button "Next" at bounding box center [858, 484] width 572 height 66
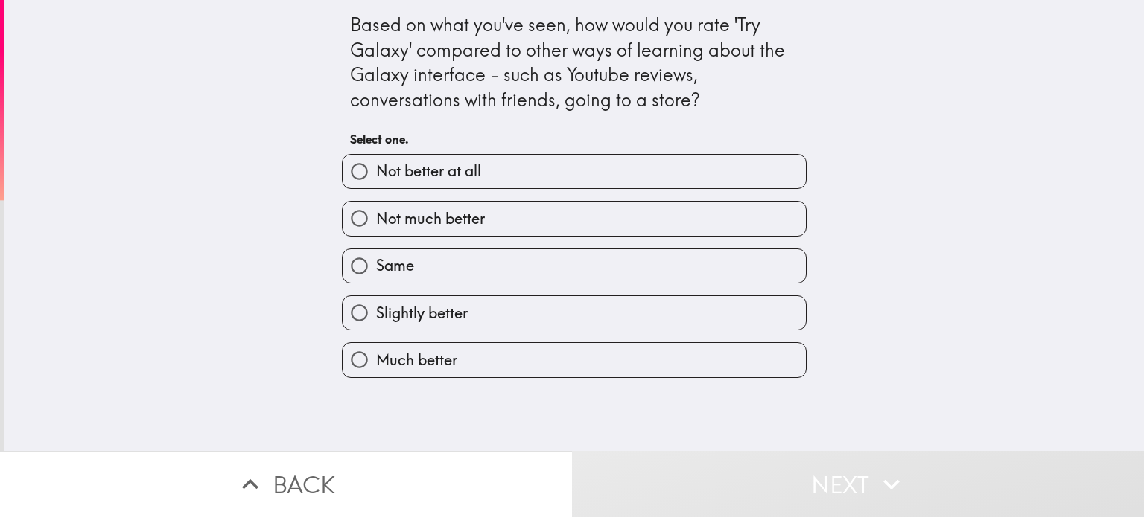
click at [595, 305] on label "Slightly better" at bounding box center [574, 313] width 463 height 34
click at [376, 305] on input "Slightly better" at bounding box center [360, 313] width 34 height 34
radio input "true"
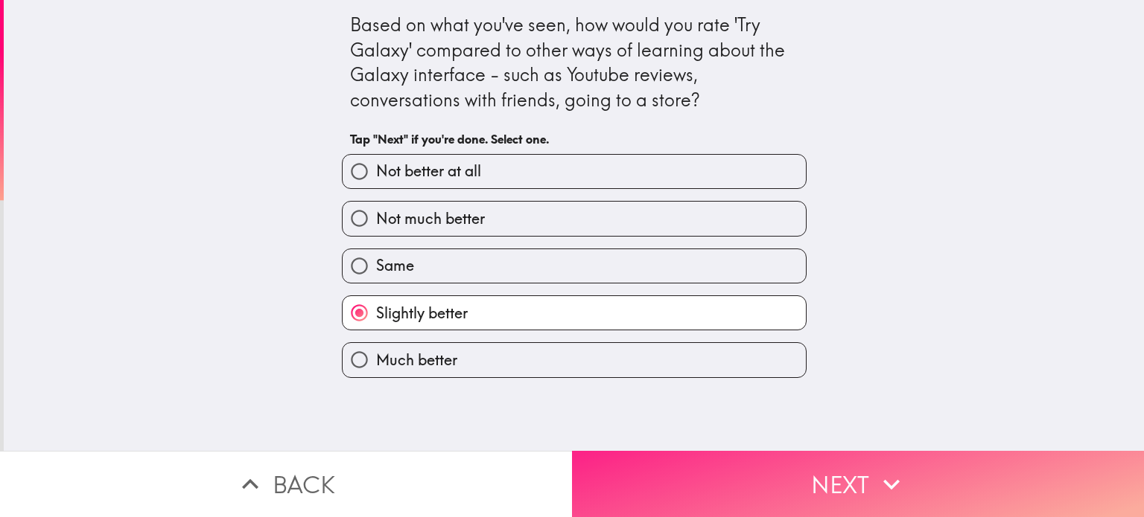
click at [715, 461] on button "Next" at bounding box center [858, 484] width 572 height 66
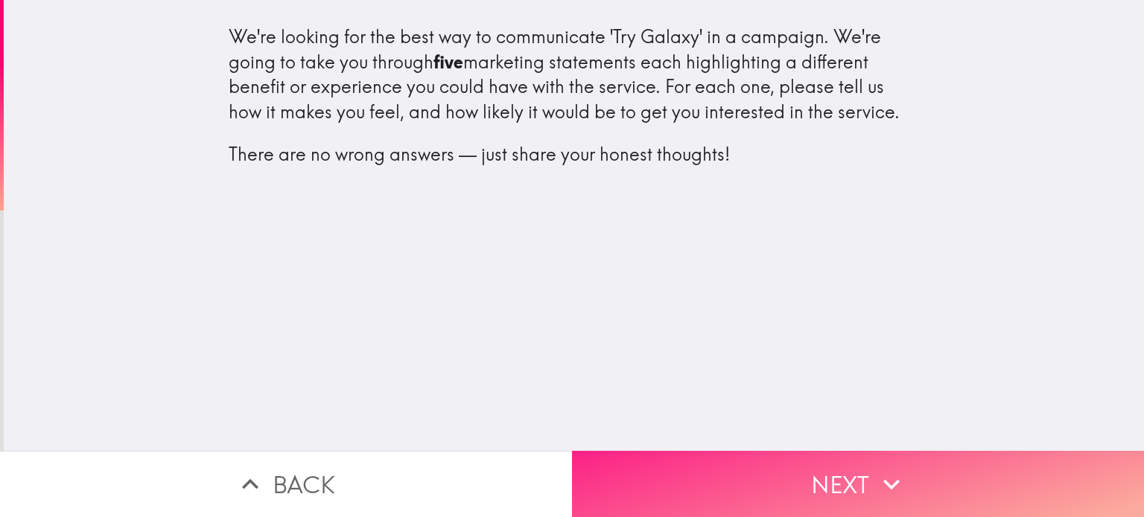
click at [750, 484] on button "Next" at bounding box center [858, 484] width 572 height 66
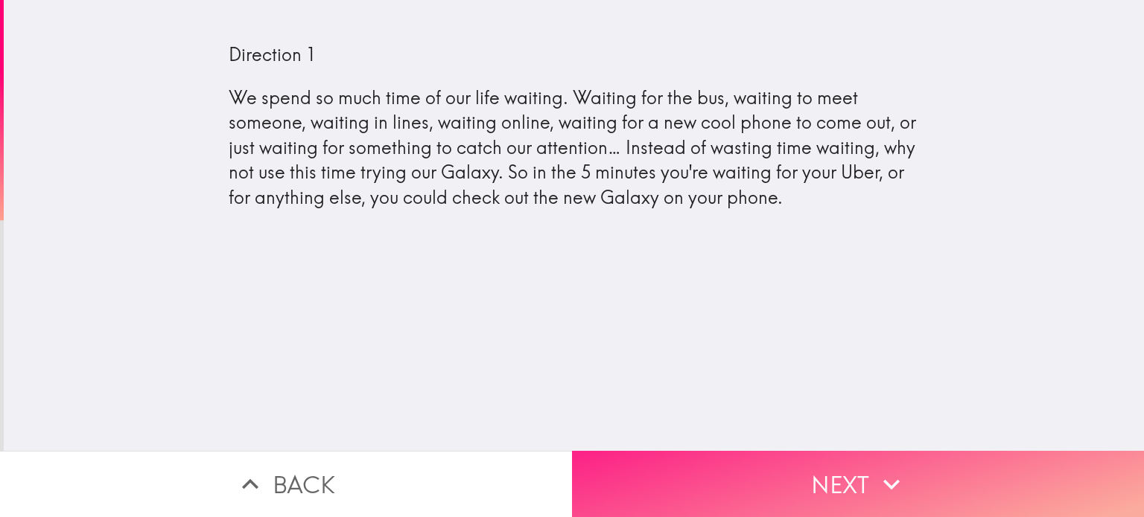
click at [754, 475] on button "Next" at bounding box center [858, 484] width 572 height 66
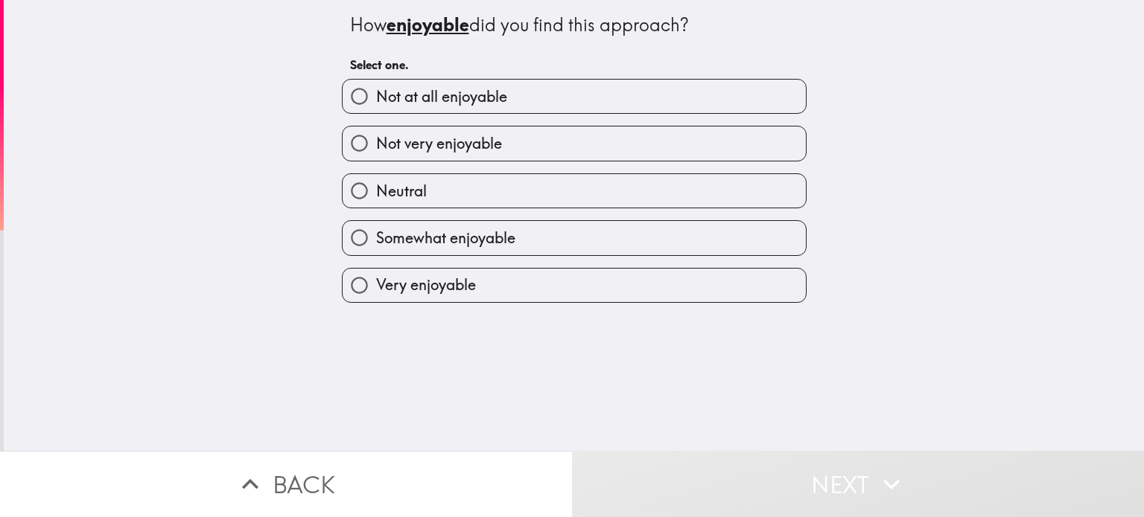
click at [654, 240] on label "Somewhat enjoyable" at bounding box center [574, 238] width 463 height 34
click at [376, 240] on input "Somewhat enjoyable" at bounding box center [360, 238] width 34 height 34
radio input "true"
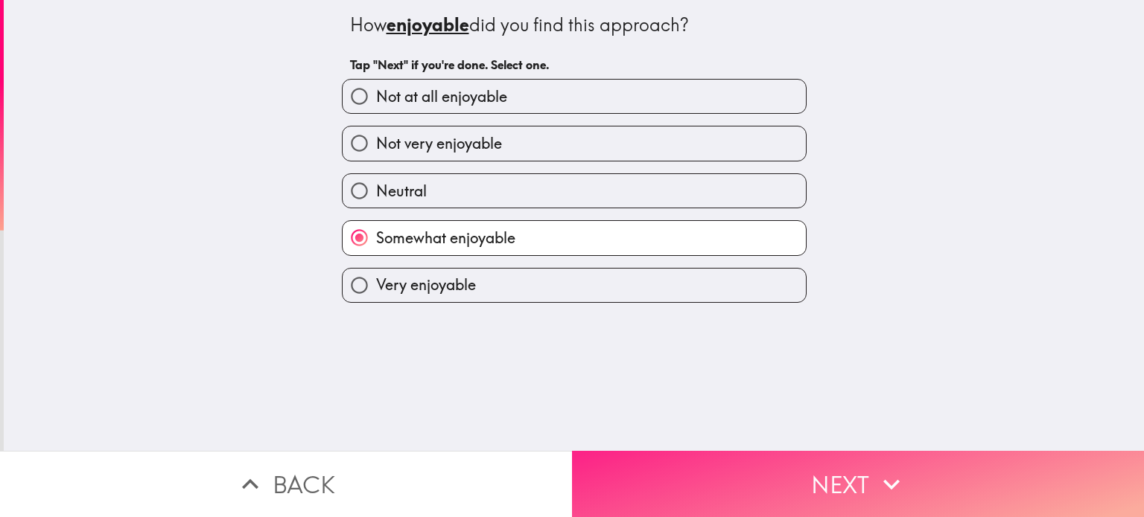
click at [762, 461] on button "Next" at bounding box center [858, 484] width 572 height 66
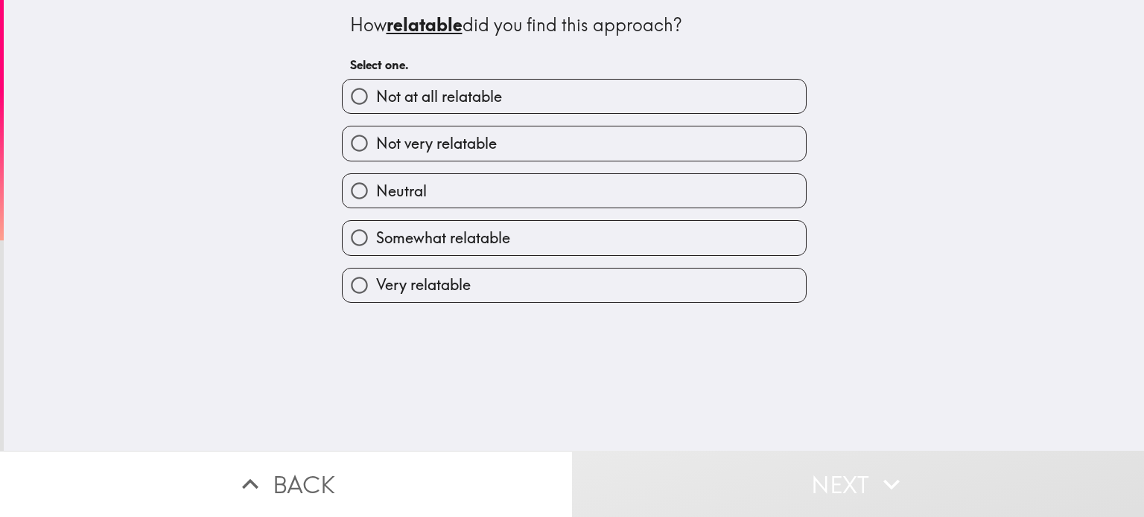
click at [634, 229] on label "Somewhat relatable" at bounding box center [574, 238] width 463 height 34
click at [376, 229] on input "Somewhat relatable" at bounding box center [360, 238] width 34 height 34
radio input "true"
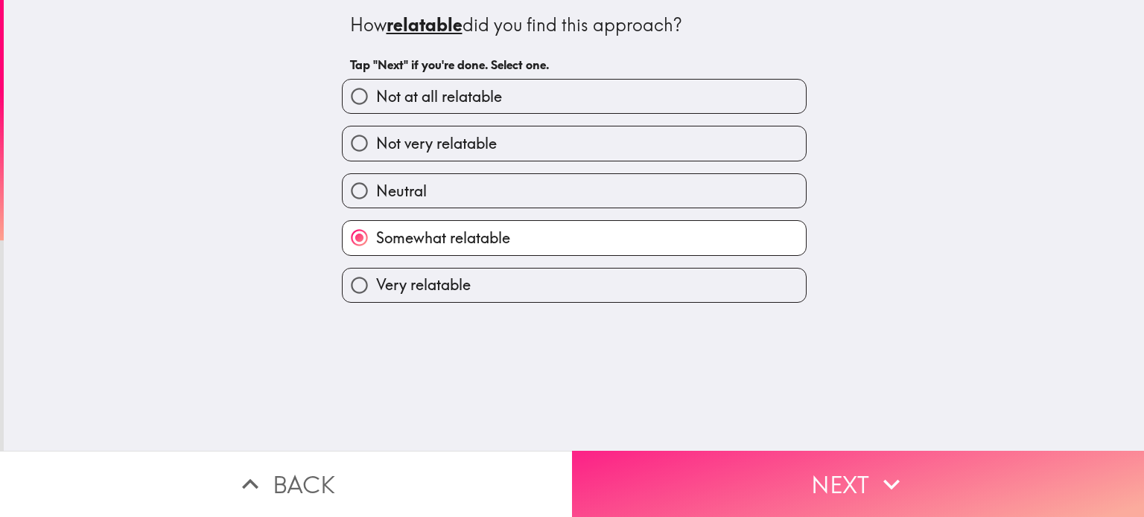
click at [762, 459] on button "Next" at bounding box center [858, 484] width 572 height 66
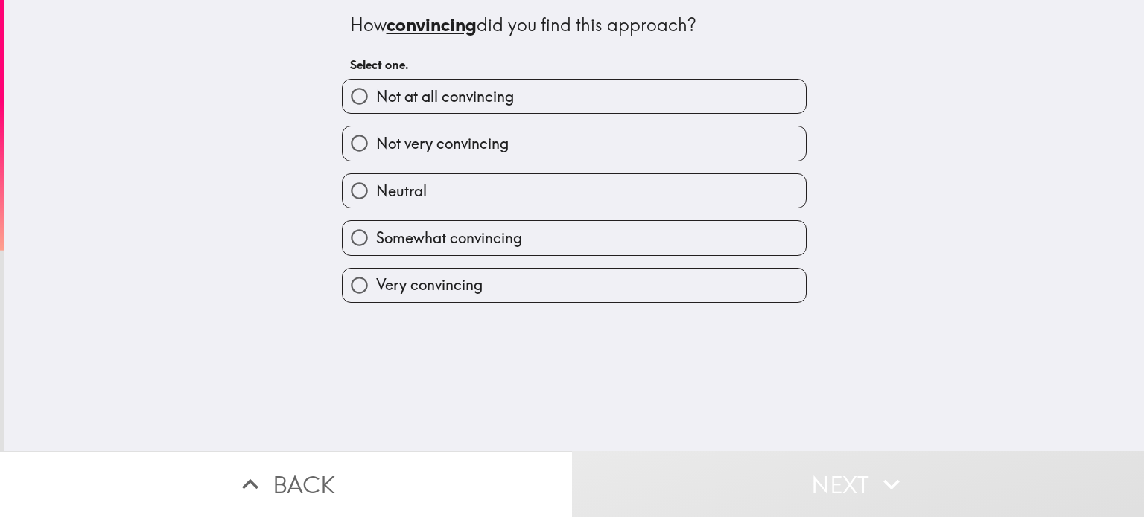
click at [621, 239] on label "Somewhat convincing" at bounding box center [574, 238] width 463 height 34
click at [376, 239] on input "Somewhat convincing" at bounding box center [360, 238] width 34 height 34
radio input "true"
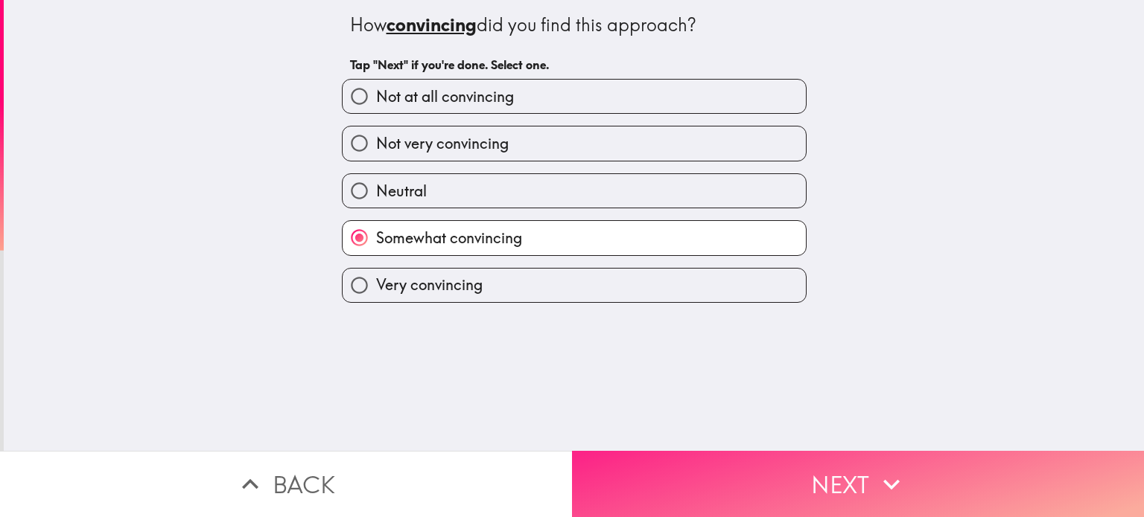
click at [752, 464] on button "Next" at bounding box center [858, 484] width 572 height 66
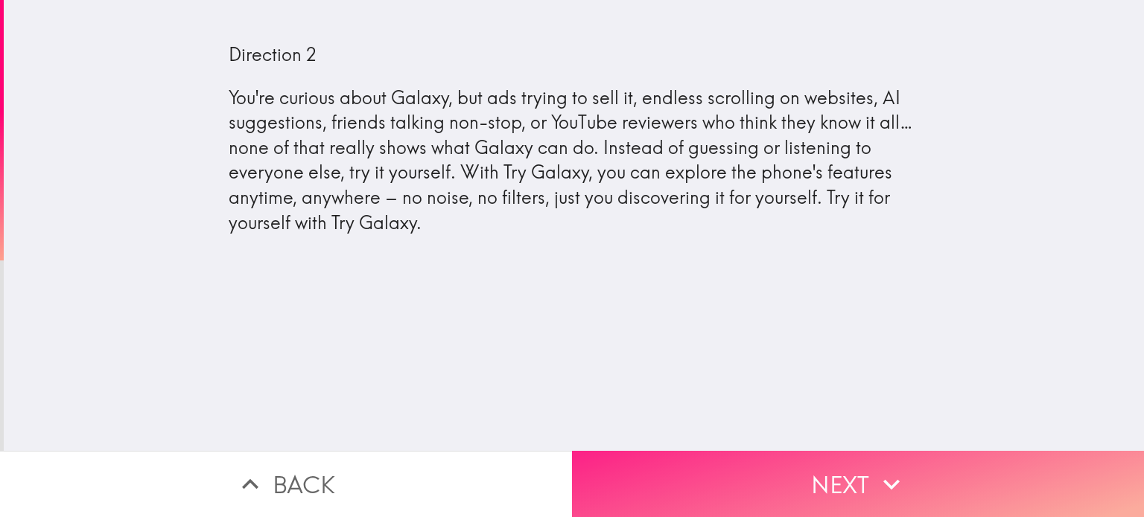
click at [759, 471] on button "Next" at bounding box center [858, 484] width 572 height 66
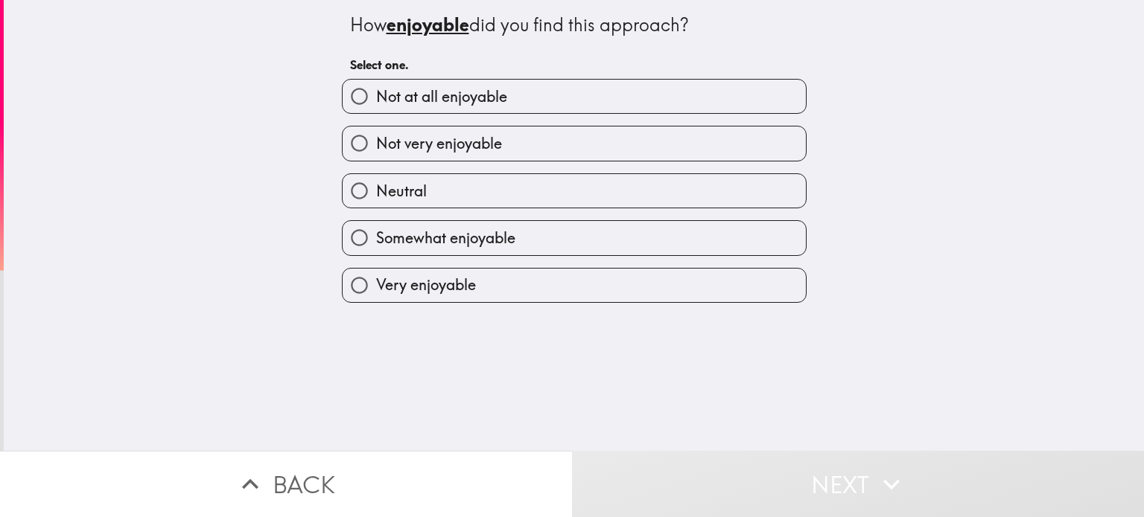
click at [642, 242] on label "Somewhat enjoyable" at bounding box center [574, 238] width 463 height 34
click at [376, 242] on input "Somewhat enjoyable" at bounding box center [360, 238] width 34 height 34
radio input "true"
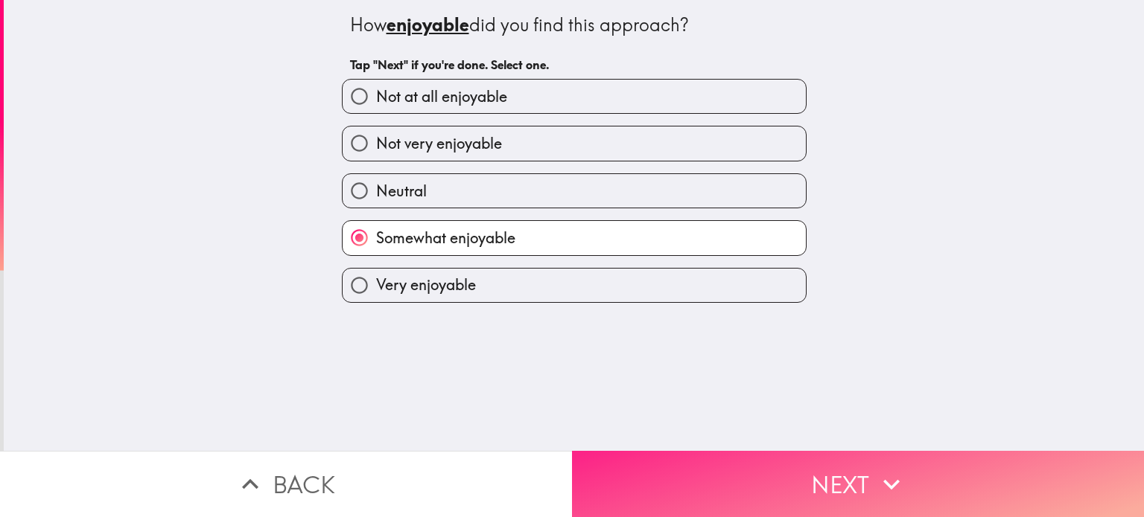
click at [733, 467] on button "Next" at bounding box center [858, 484] width 572 height 66
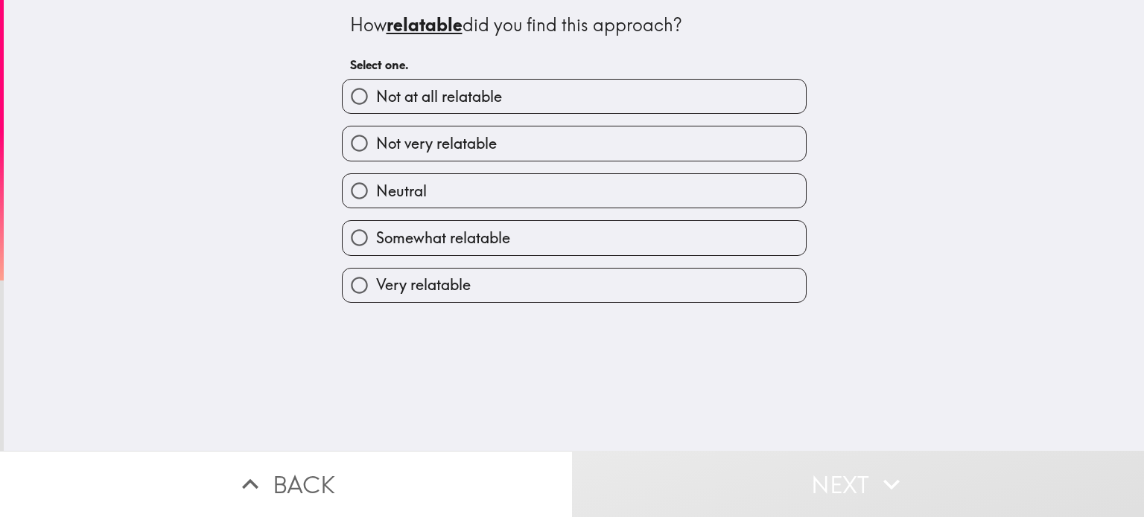
click at [622, 247] on label "Somewhat relatable" at bounding box center [574, 238] width 463 height 34
click at [376, 247] on input "Somewhat relatable" at bounding box center [360, 238] width 34 height 34
radio input "true"
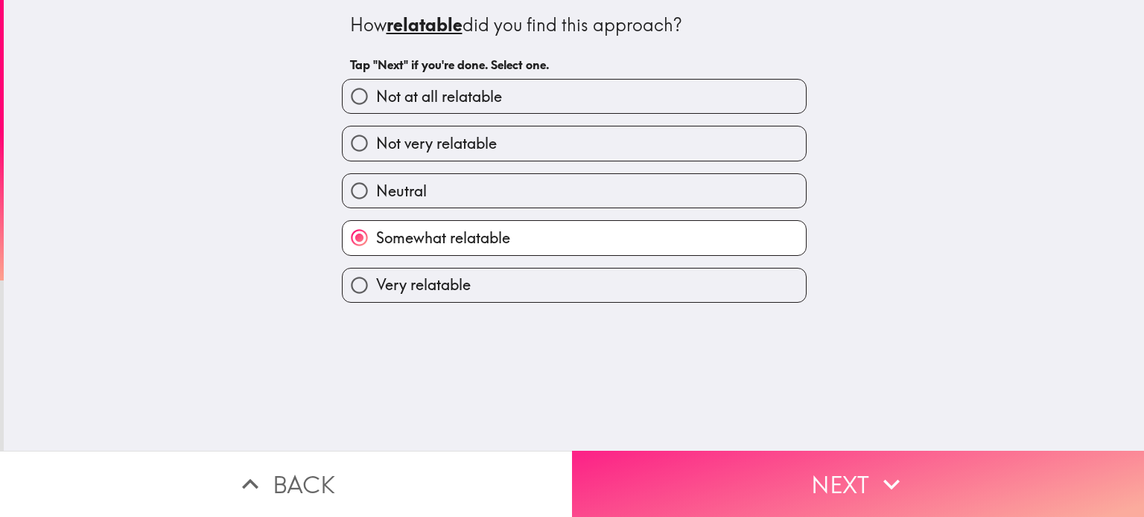
click at [710, 472] on button "Next" at bounding box center [858, 484] width 572 height 66
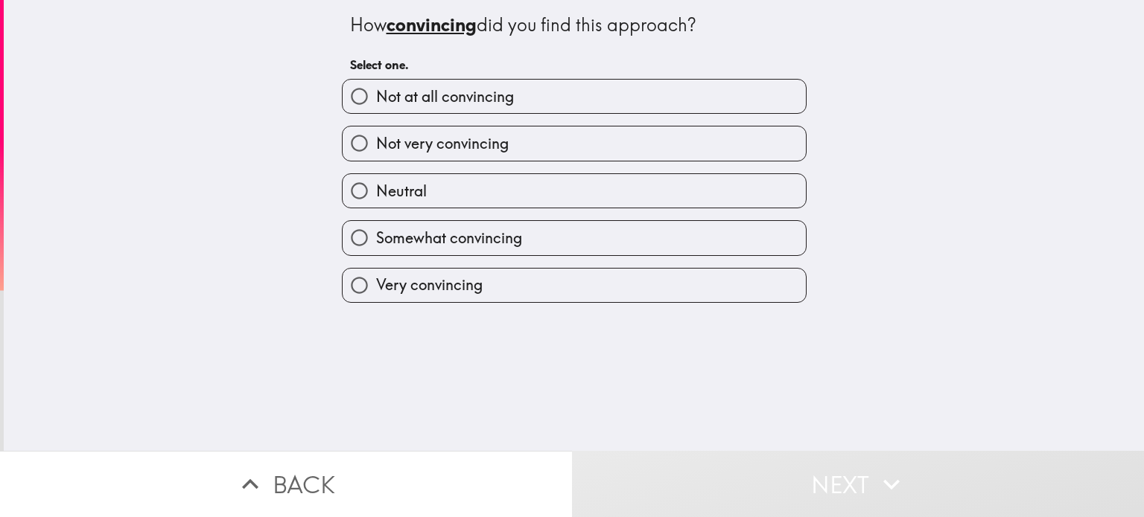
click at [623, 286] on label "Very convincing" at bounding box center [574, 286] width 463 height 34
click at [376, 286] on input "Very convincing" at bounding box center [360, 286] width 34 height 34
radio input "true"
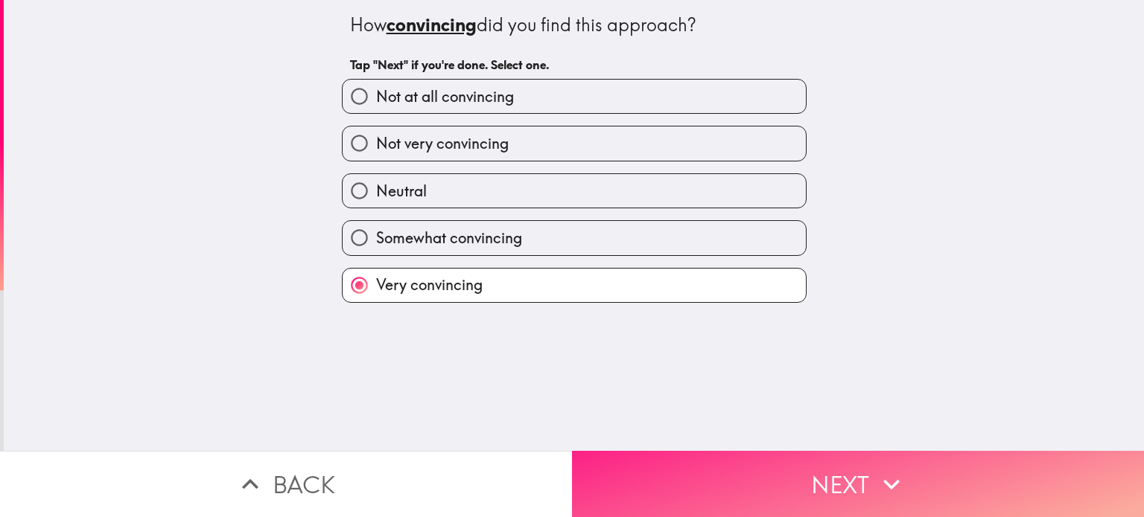
click at [706, 467] on button "Next" at bounding box center [858, 484] width 572 height 66
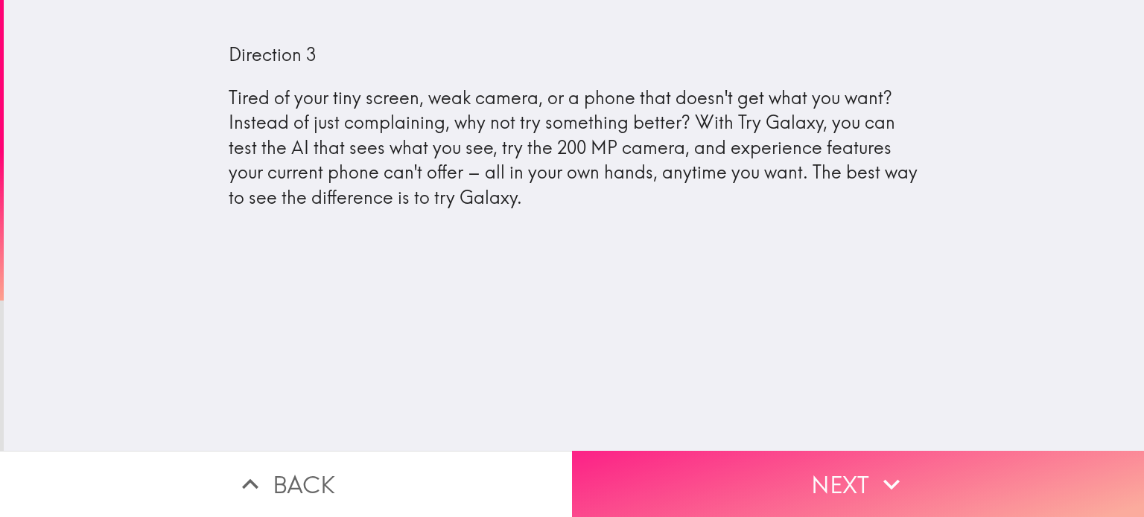
click at [726, 462] on button "Next" at bounding box center [858, 484] width 572 height 66
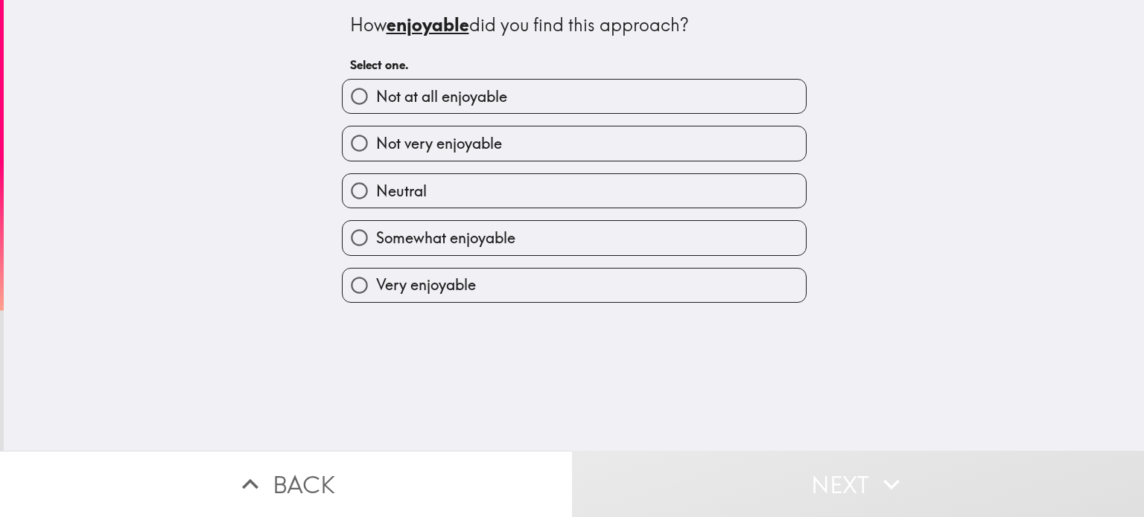
click at [662, 242] on label "Somewhat enjoyable" at bounding box center [574, 238] width 463 height 34
click at [376, 242] on input "Somewhat enjoyable" at bounding box center [360, 238] width 34 height 34
radio input "true"
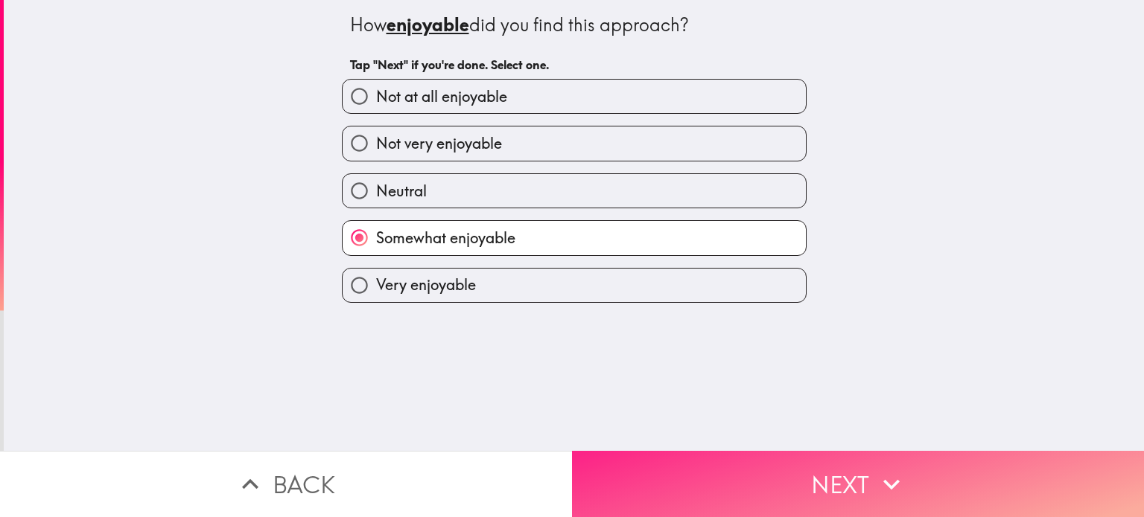
click at [752, 470] on button "Next" at bounding box center [858, 484] width 572 height 66
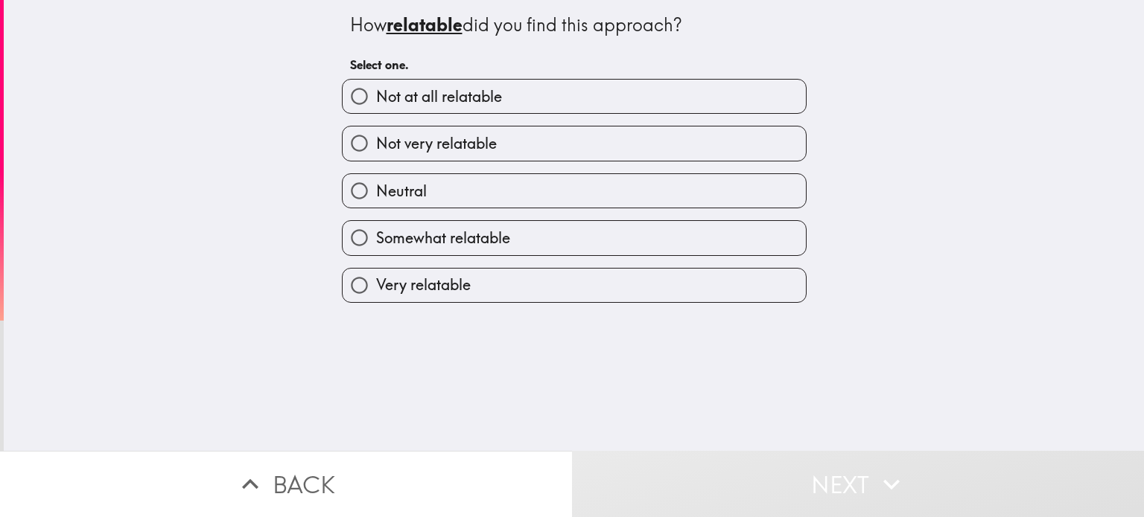
click at [608, 246] on label "Somewhat relatable" at bounding box center [574, 238] width 463 height 34
click at [376, 246] on input "Somewhat relatable" at bounding box center [360, 238] width 34 height 34
radio input "true"
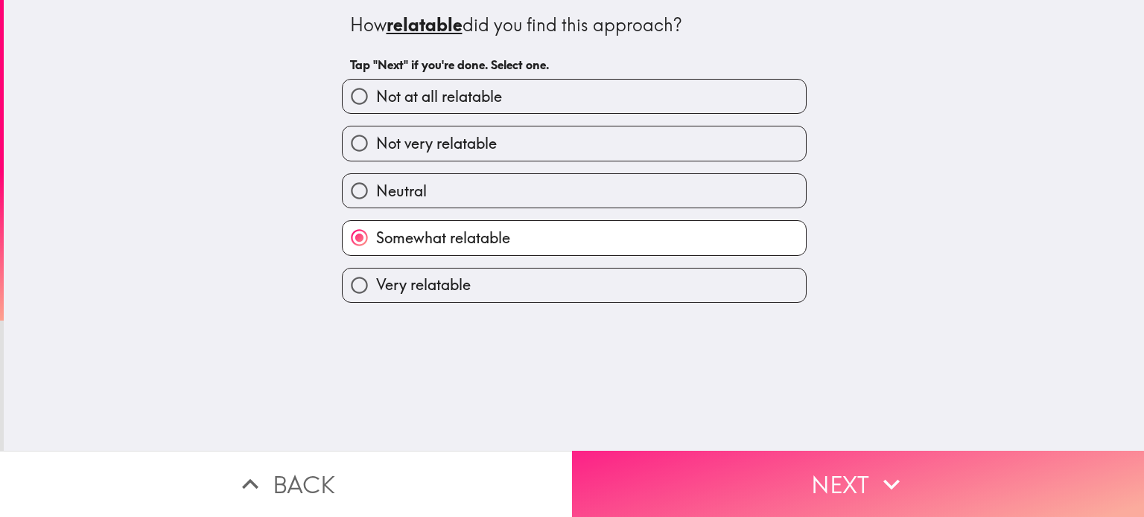
click at [728, 459] on button "Next" at bounding box center [858, 484] width 572 height 66
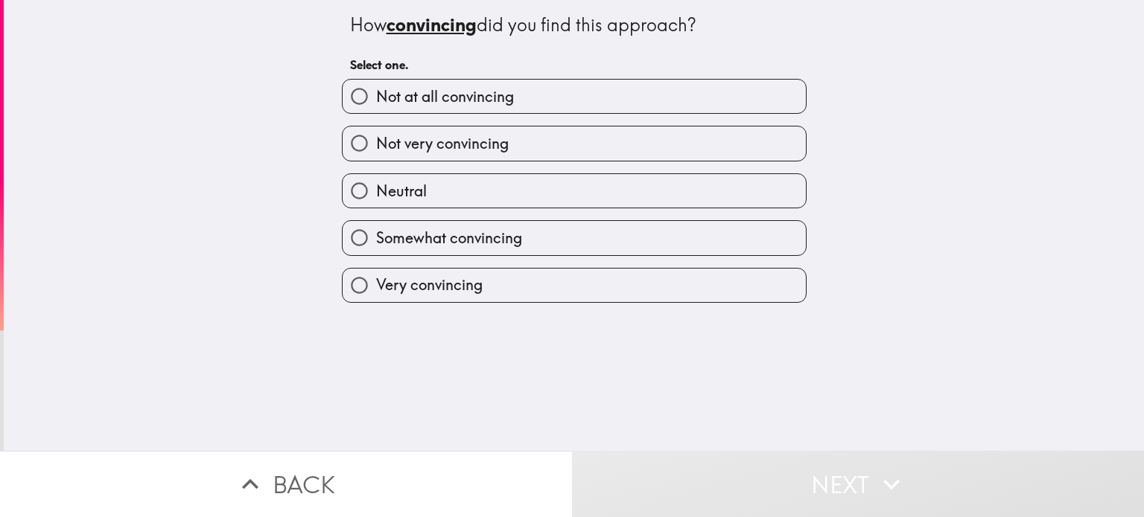
click at [605, 239] on label "Somewhat convincing" at bounding box center [574, 238] width 463 height 34
click at [376, 239] on input "Somewhat convincing" at bounding box center [360, 238] width 34 height 34
radio input "true"
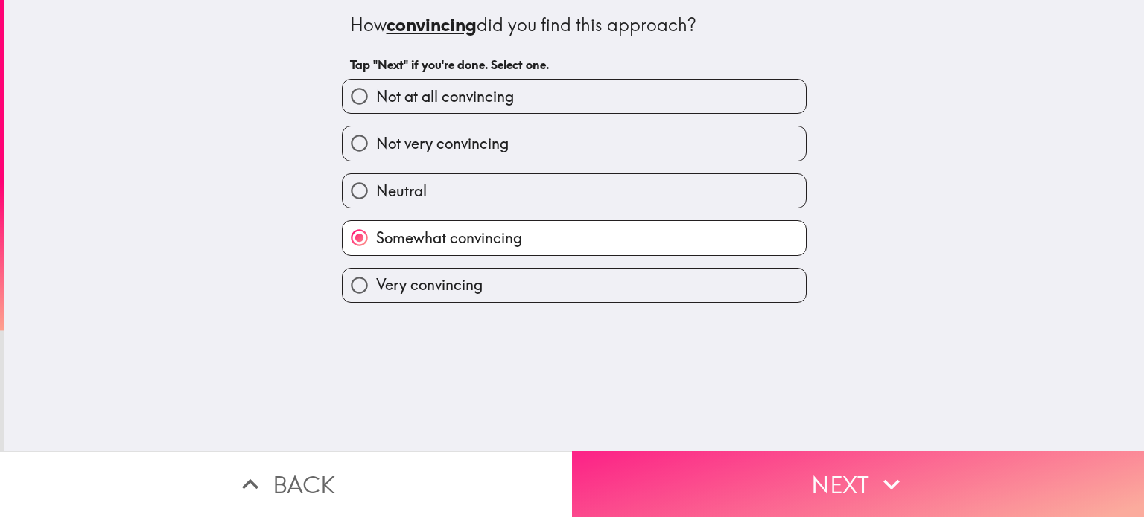
click at [721, 461] on button "Next" at bounding box center [858, 484] width 572 height 66
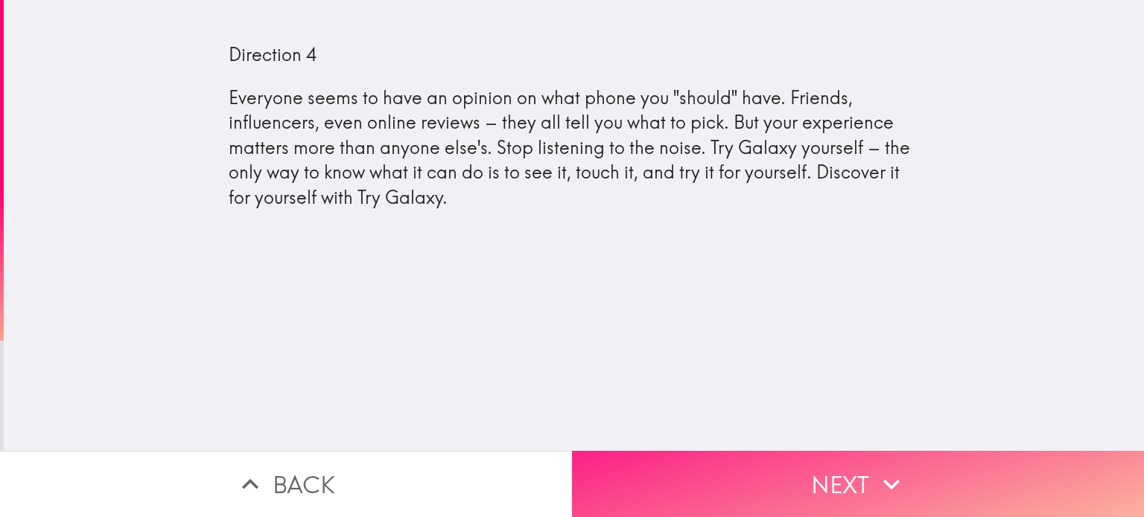
click at [725, 465] on button "Next" at bounding box center [858, 484] width 572 height 66
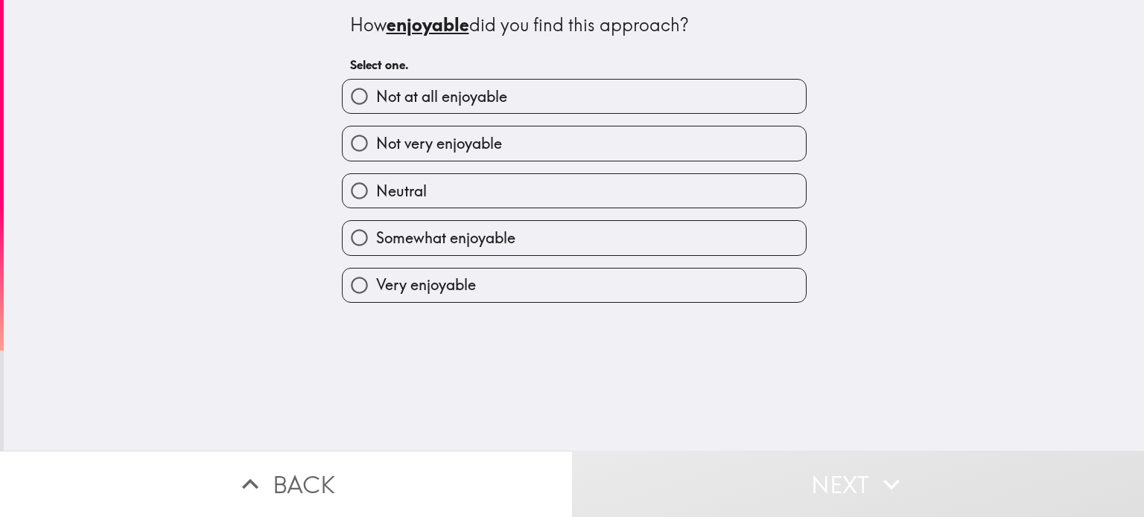
click at [566, 234] on label "Somewhat enjoyable" at bounding box center [574, 238] width 463 height 34
click at [376, 234] on input "Somewhat enjoyable" at bounding box center [360, 238] width 34 height 34
radio input "true"
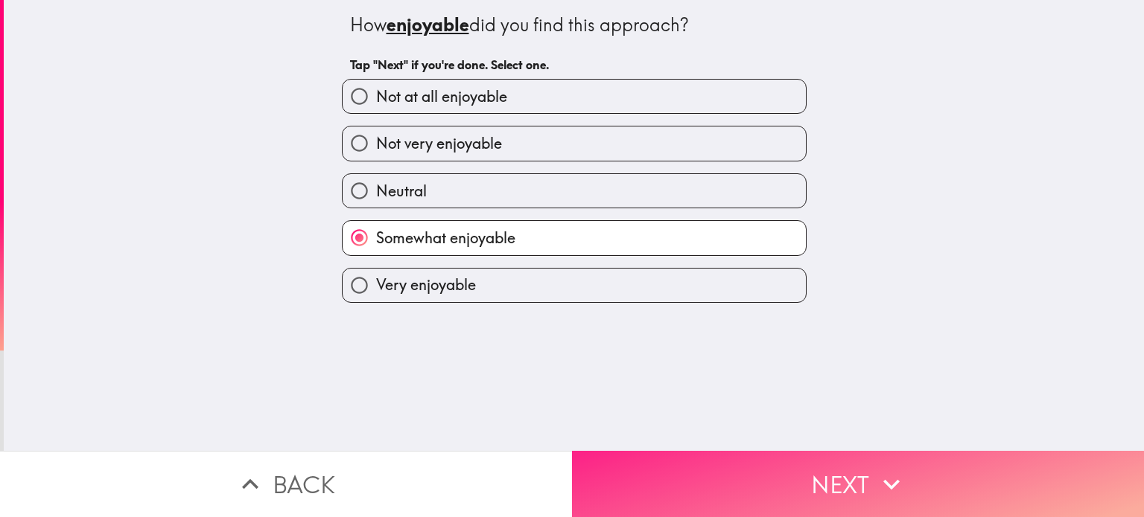
click at [745, 457] on button "Next" at bounding box center [858, 484] width 572 height 66
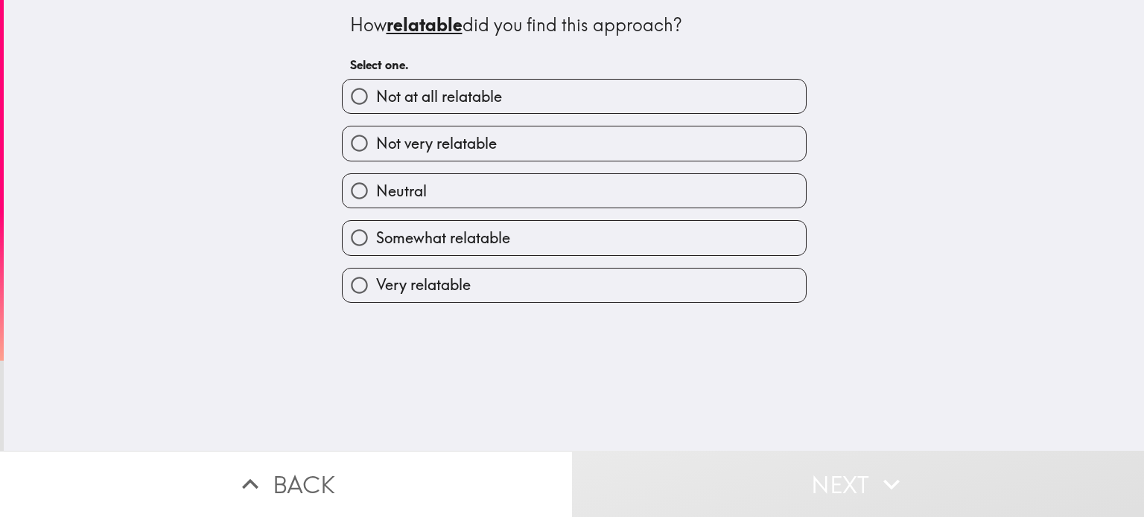
click at [574, 239] on label "Somewhat relatable" at bounding box center [574, 238] width 463 height 34
click at [376, 239] on input "Somewhat relatable" at bounding box center [360, 238] width 34 height 34
radio input "true"
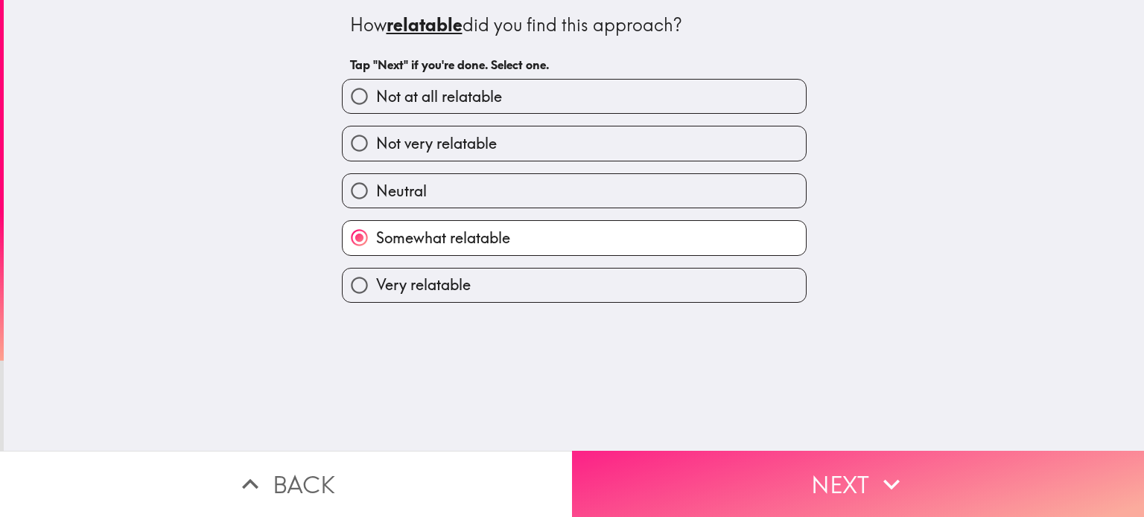
click at [742, 463] on button "Next" at bounding box center [858, 484] width 572 height 66
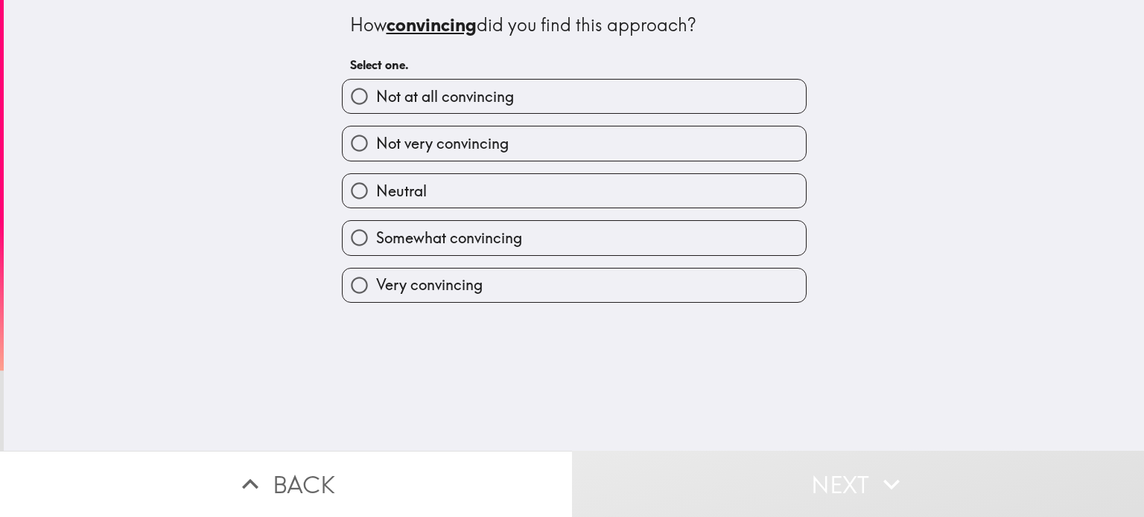
click at [552, 223] on label "Somewhat convincing" at bounding box center [574, 238] width 463 height 34
click at [376, 223] on input "Somewhat convincing" at bounding box center [360, 238] width 34 height 34
radio input "true"
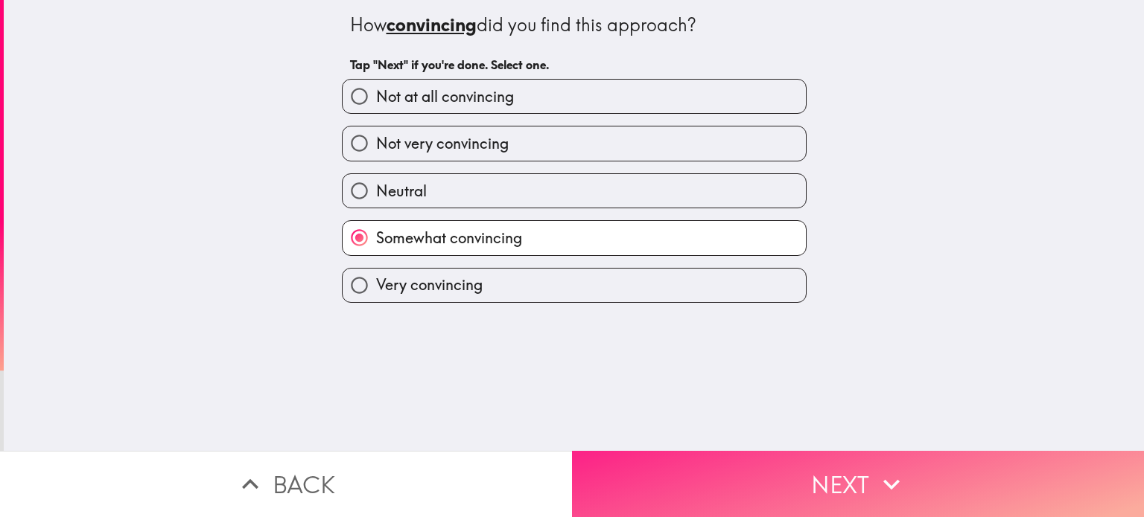
click at [743, 465] on button "Next" at bounding box center [858, 484] width 572 height 66
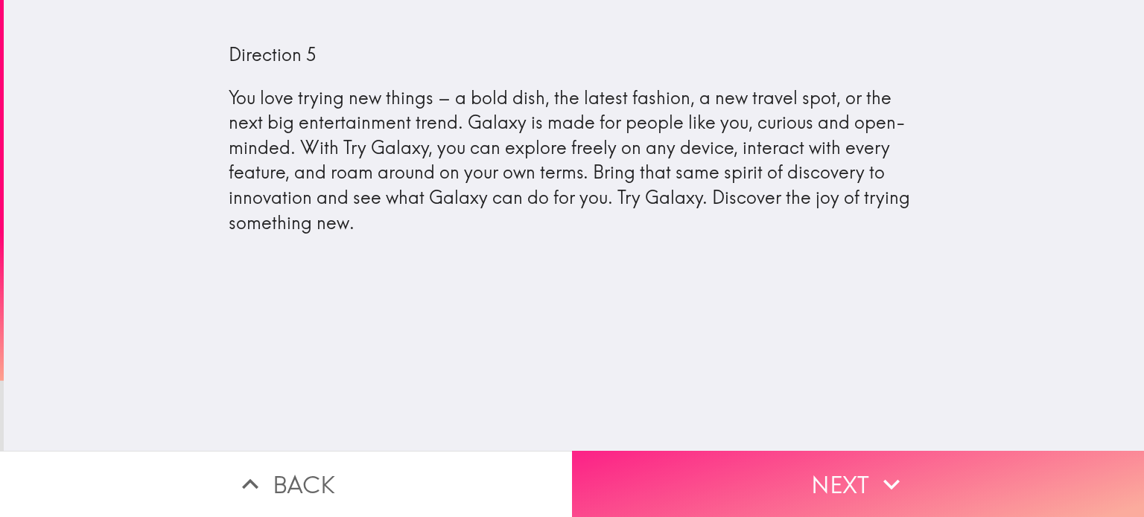
click at [759, 497] on button "Next" at bounding box center [858, 484] width 572 height 66
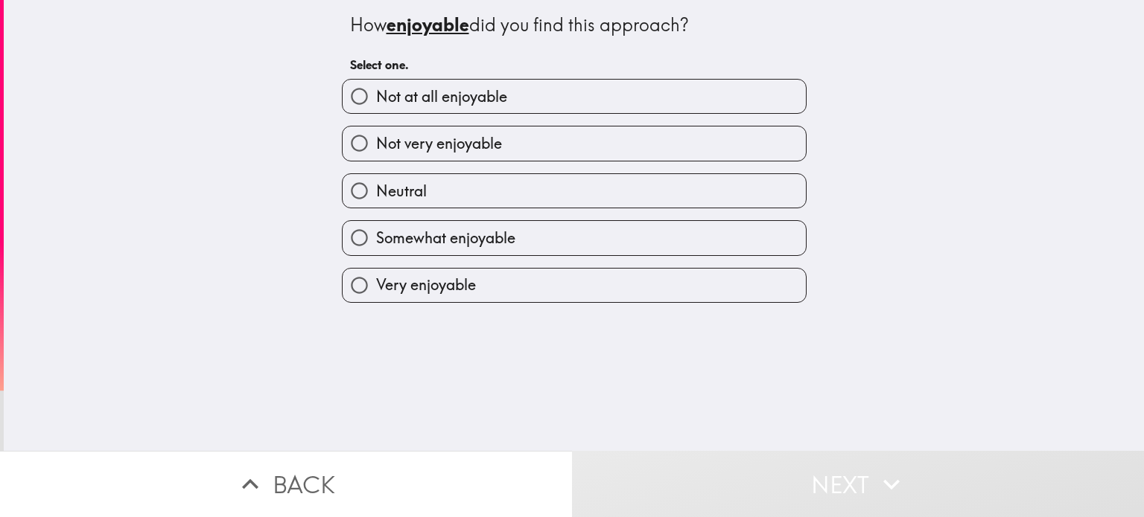
click at [553, 195] on label "Neutral" at bounding box center [574, 191] width 463 height 34
click at [376, 195] on input "Neutral" at bounding box center [360, 191] width 34 height 34
radio input "true"
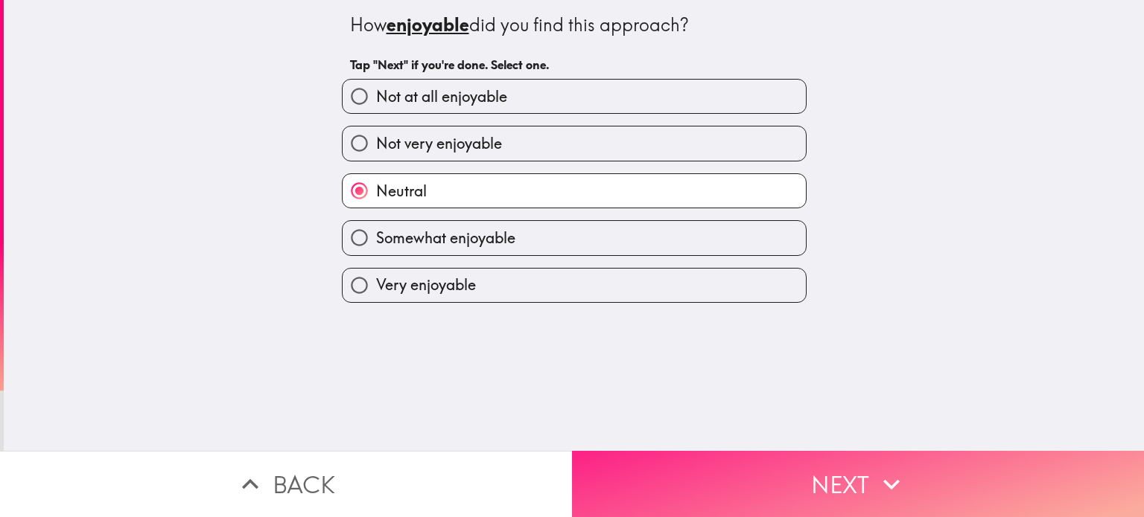
click at [751, 465] on button "Next" at bounding box center [858, 484] width 572 height 66
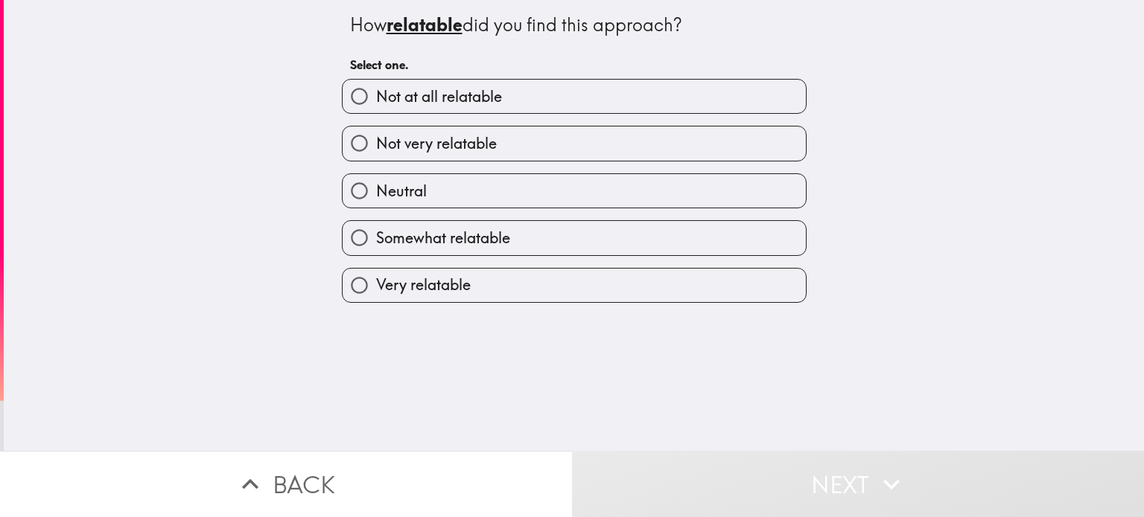
click at [555, 187] on label "Neutral" at bounding box center [574, 191] width 463 height 34
click at [376, 187] on input "Neutral" at bounding box center [360, 191] width 34 height 34
radio input "true"
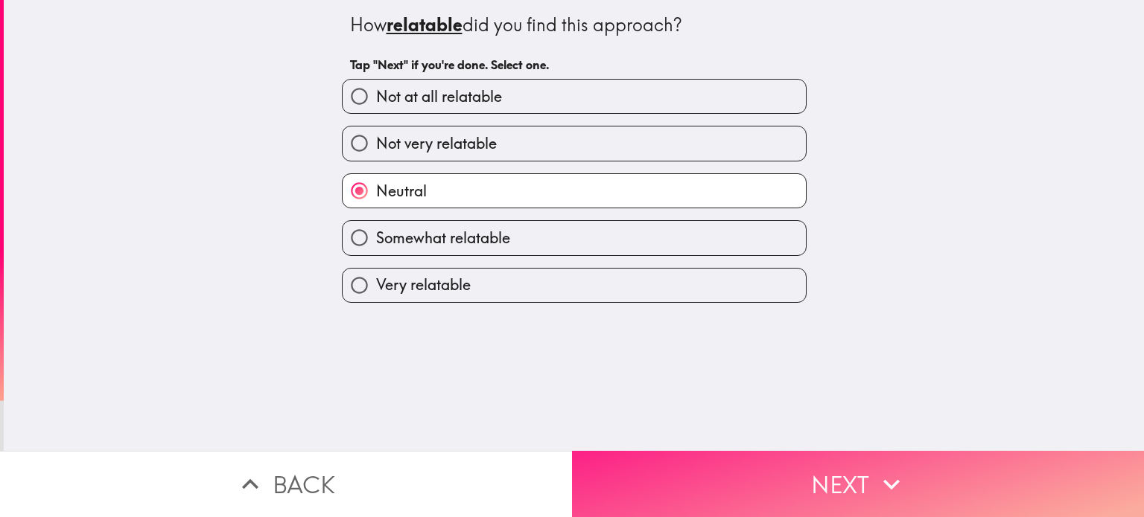
click at [758, 462] on button "Next" at bounding box center [858, 484] width 572 height 66
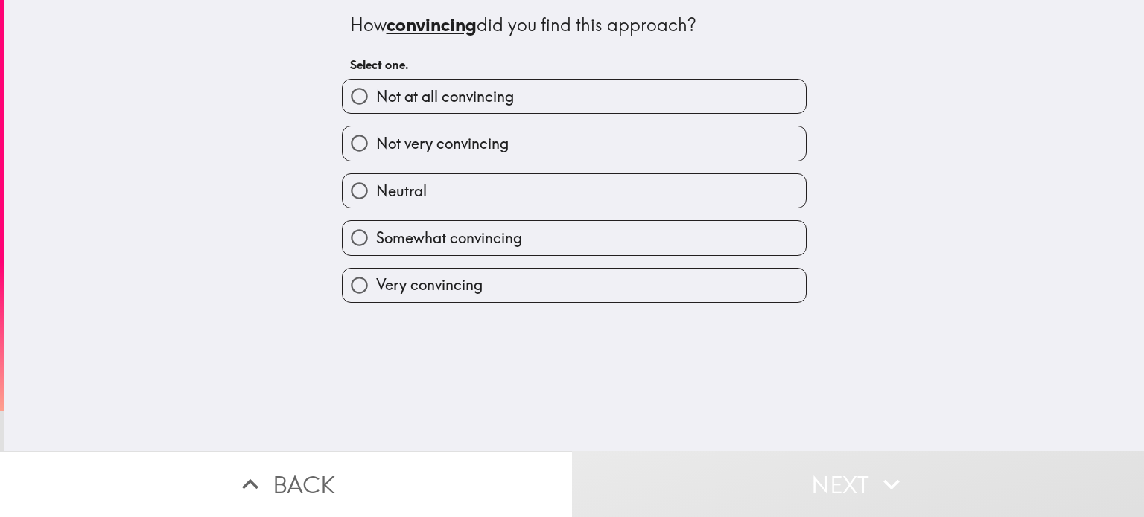
click at [561, 196] on label "Neutral" at bounding box center [574, 191] width 463 height 34
click at [376, 196] on input "Neutral" at bounding box center [360, 191] width 34 height 34
radio input "true"
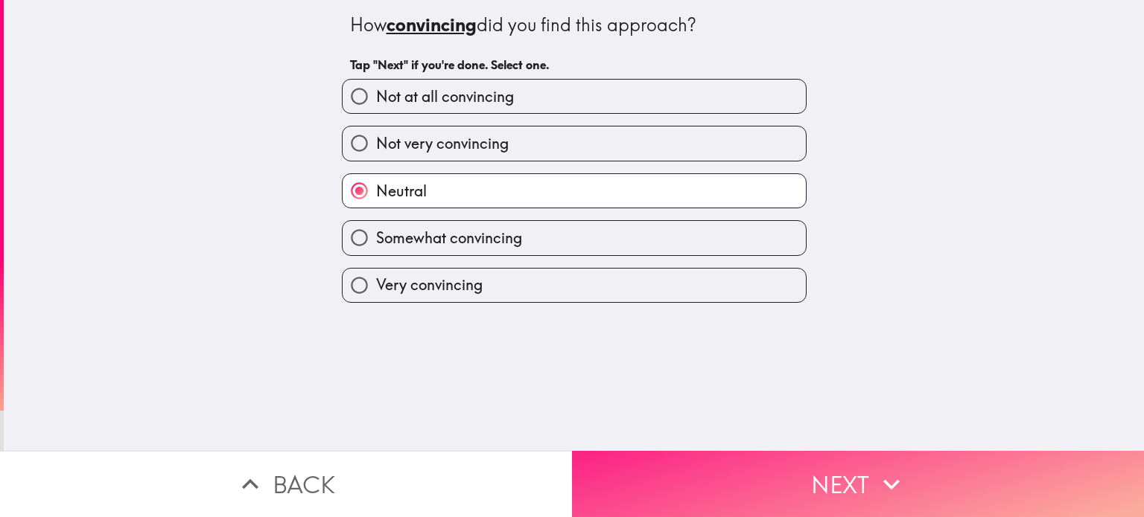
click at [751, 459] on button "Next" at bounding box center [858, 484] width 572 height 66
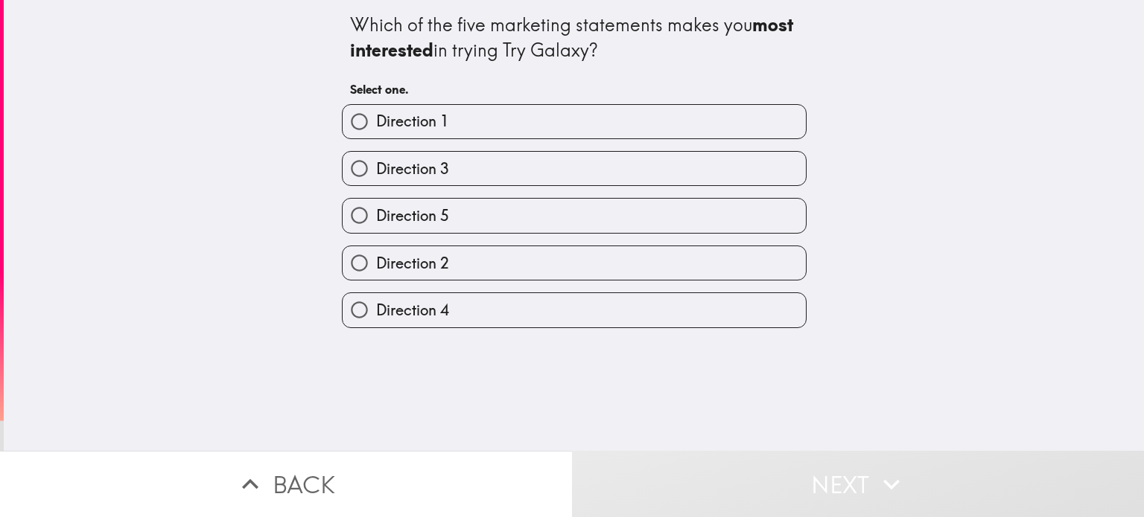
click at [580, 168] on label "Direction 3" at bounding box center [574, 169] width 463 height 34
click at [376, 168] on input "Direction 3" at bounding box center [360, 169] width 34 height 34
radio input "true"
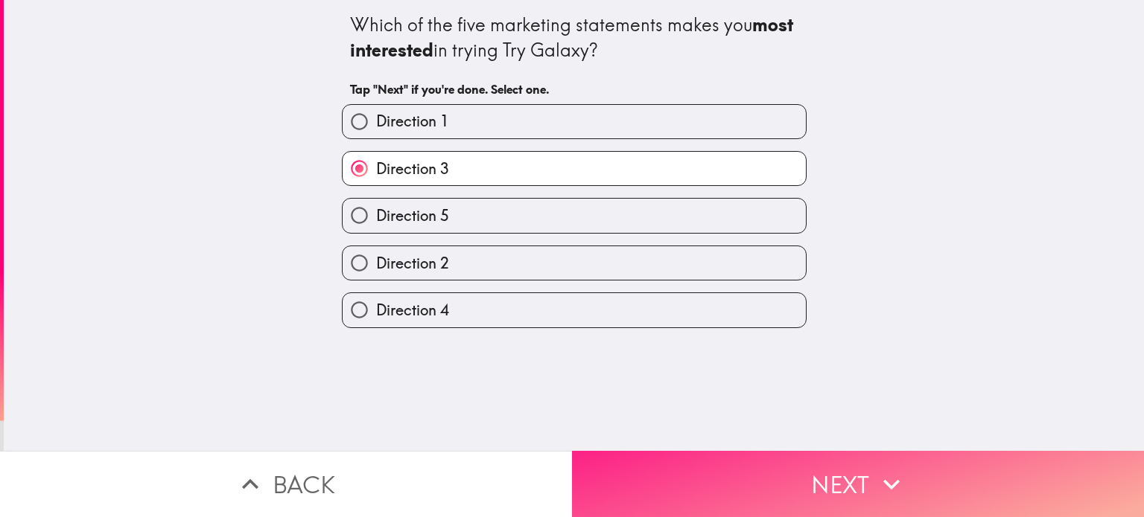
click at [767, 468] on button "Next" at bounding box center [858, 484] width 572 height 66
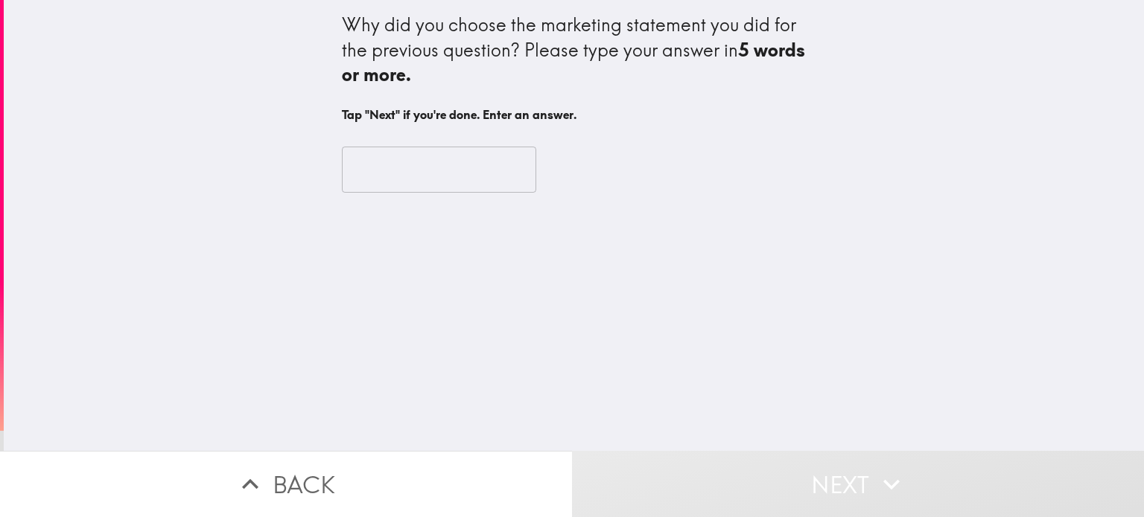
click at [456, 163] on input "text" at bounding box center [439, 170] width 194 height 46
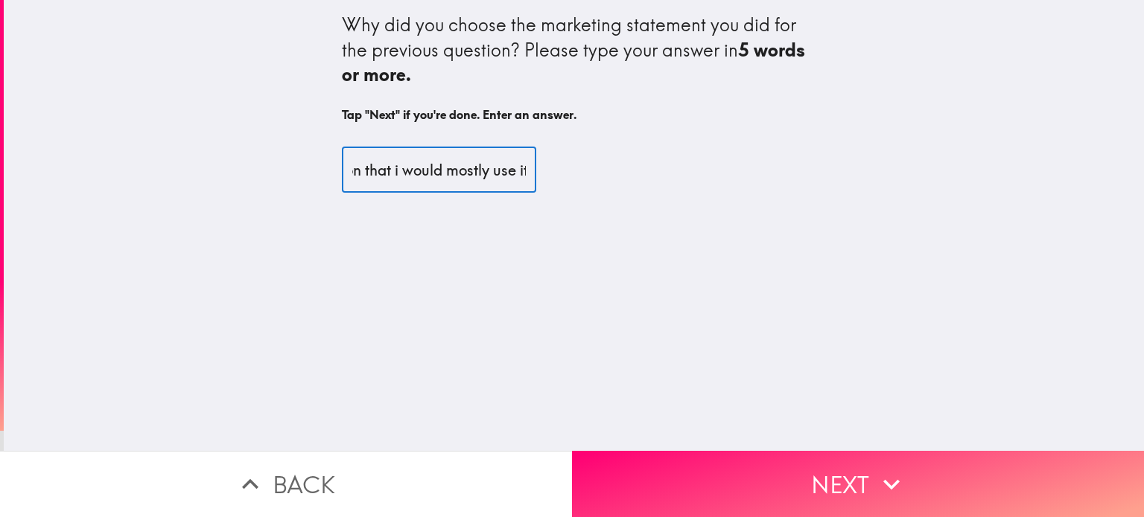
scroll to position [0, 191]
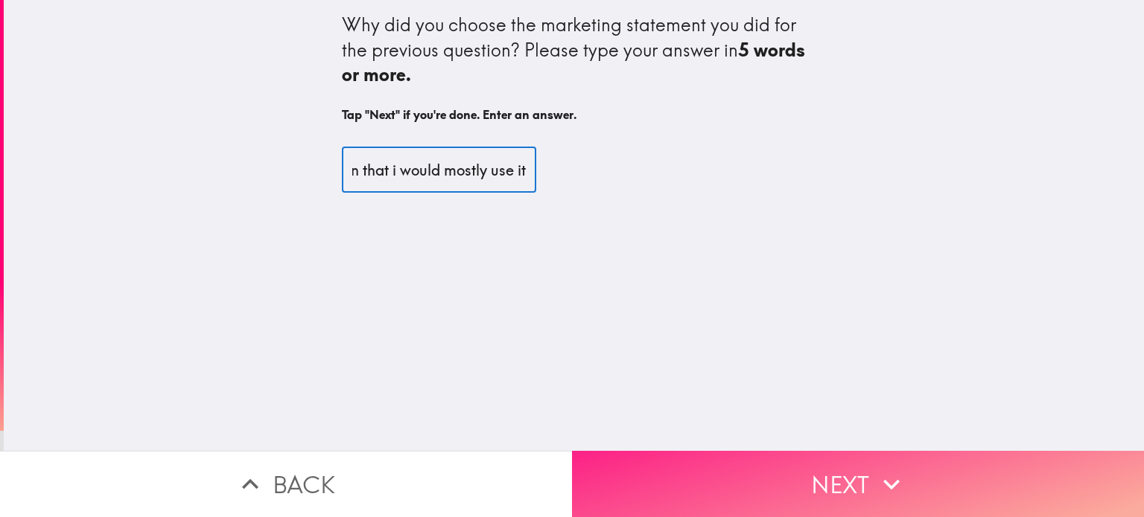
type input "i just found it to be the reason that i would mostly use it"
click at [710, 474] on button "Next" at bounding box center [858, 484] width 572 height 66
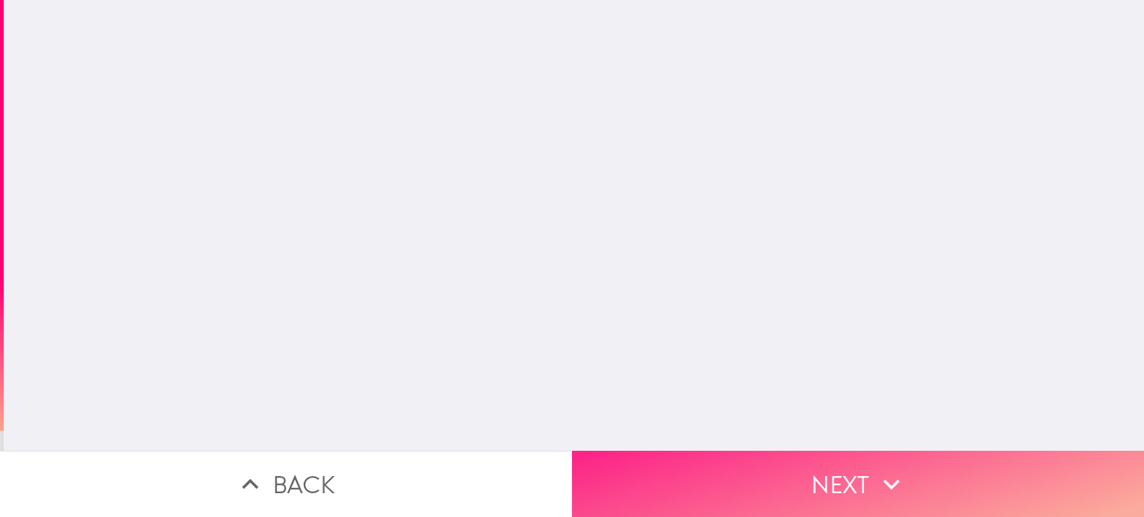
scroll to position [0, 0]
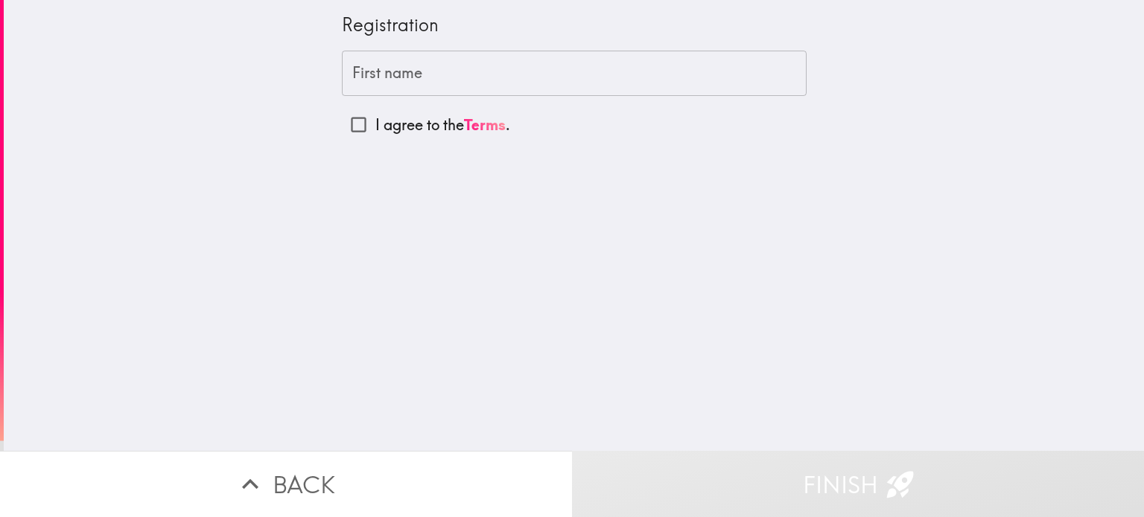
click at [494, 74] on input "First name" at bounding box center [574, 74] width 465 height 46
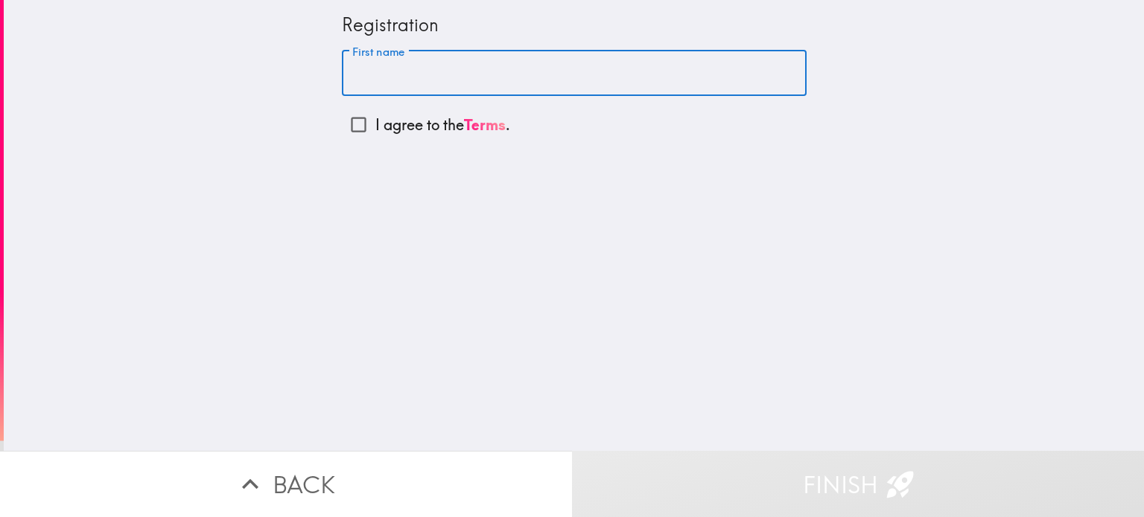
type input "ALISTAIR"
click at [357, 127] on input "I agree to the Terms ." at bounding box center [359, 125] width 34 height 34
checkbox input "true"
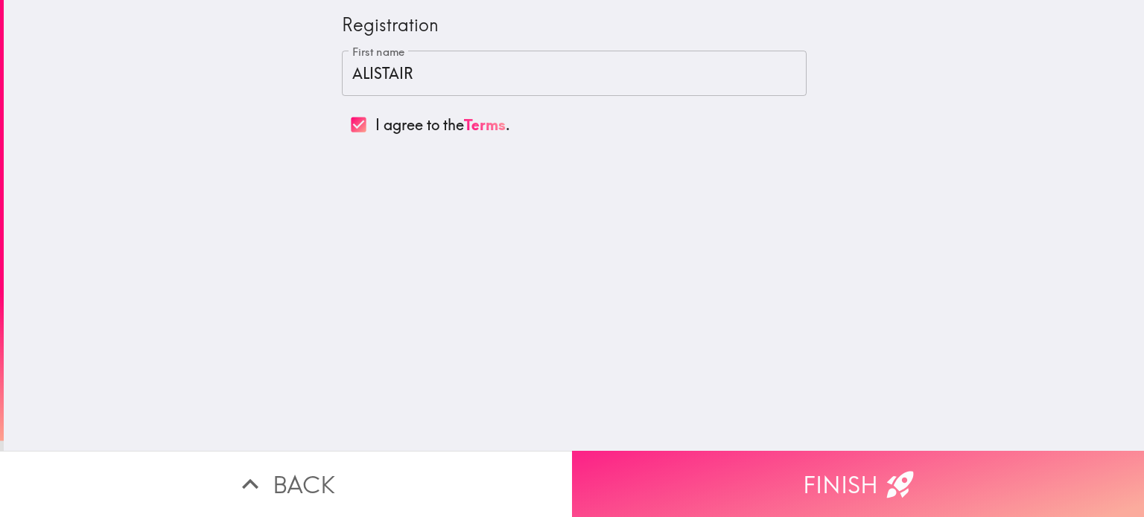
click at [792, 486] on button "Finish" at bounding box center [858, 484] width 572 height 66
